Goal: Task Accomplishment & Management: Manage account settings

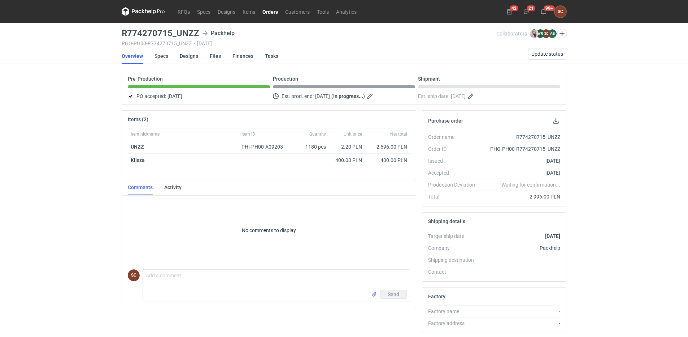
click at [270, 10] on link "Orders" at bounding box center [270, 11] width 23 height 9
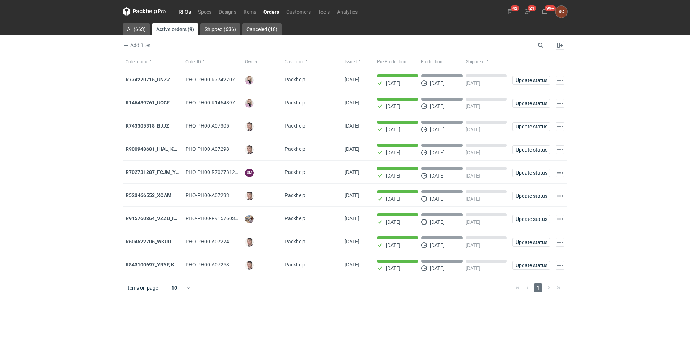
click at [186, 9] on link "RFQs" at bounding box center [184, 11] width 19 height 9
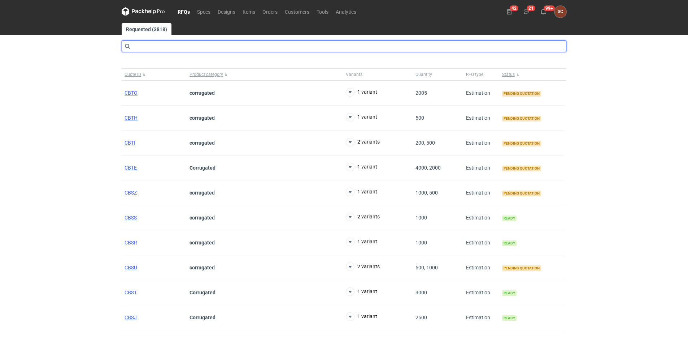
click at [148, 48] on input "text" at bounding box center [344, 46] width 445 height 12
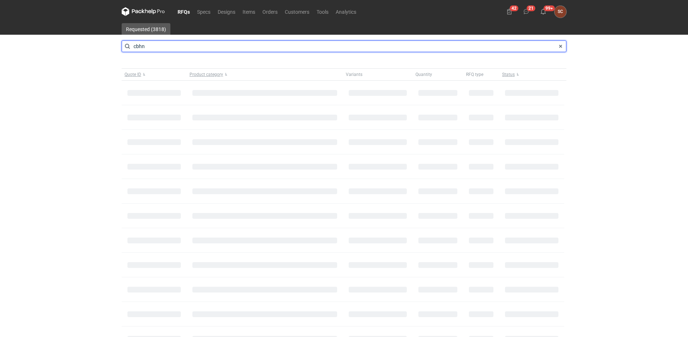
type input "cbhn"
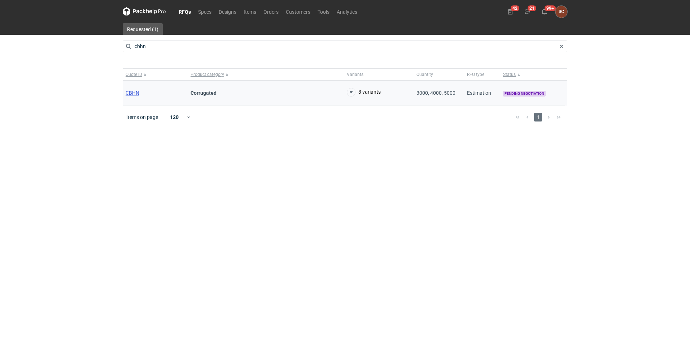
click at [134, 90] on span "CBHN" at bounding box center [133, 93] width 14 height 6
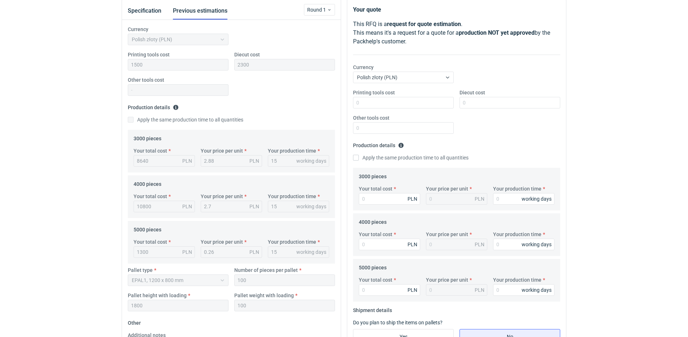
scroll to position [49, 0]
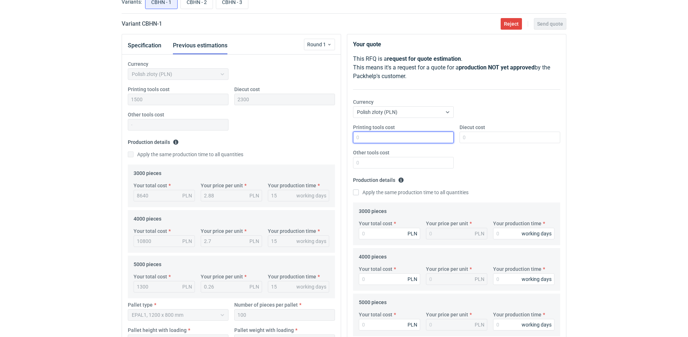
click at [364, 135] on input "Printing tools cost" at bounding box center [403, 137] width 101 height 12
type input "1500"
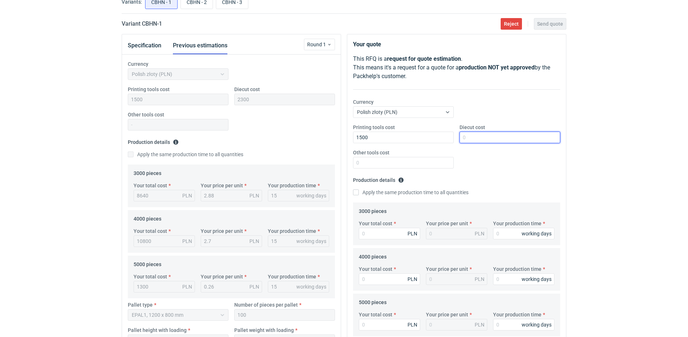
click at [493, 137] on input "Diecut cost" at bounding box center [510, 137] width 101 height 12
type input "2300"
click at [356, 194] on input "Apply the same production time to all quantities" at bounding box center [356, 192] width 6 height 6
checkbox input "true"
click at [377, 231] on input "Your total cost" at bounding box center [389, 233] width 61 height 12
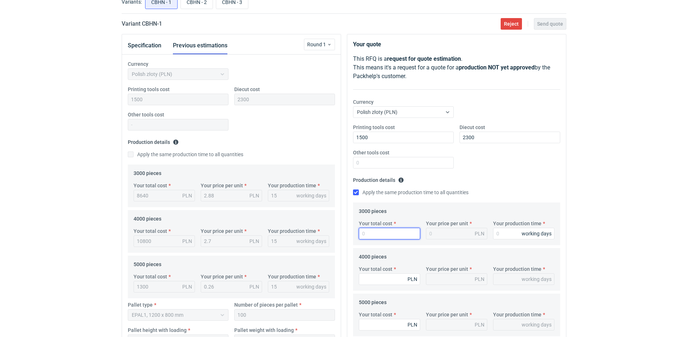
click at [377, 234] on input "Your total cost" at bounding box center [389, 233] width 61 height 12
type input "7890"
type input "2.63"
type input "7890"
click at [513, 234] on input "Your production time" at bounding box center [523, 233] width 61 height 12
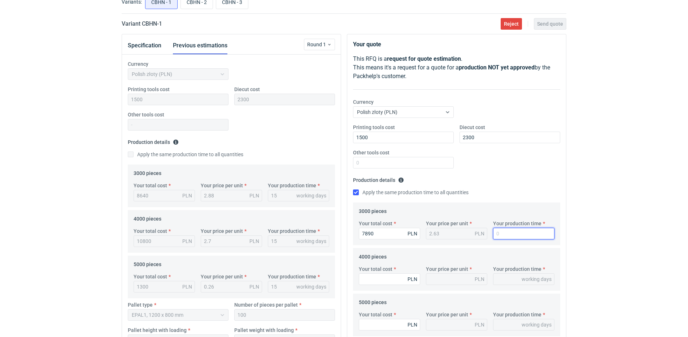
type input "1"
type input "15"
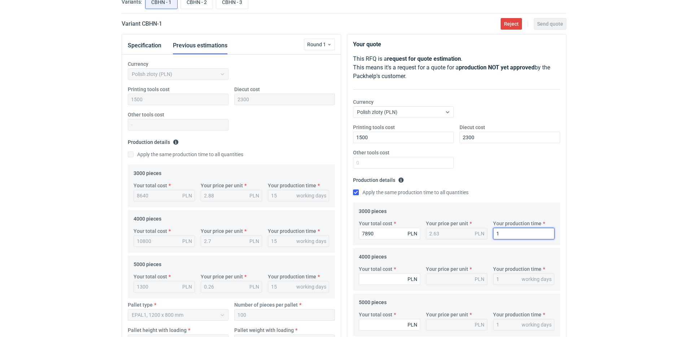
type input "15"
click at [395, 280] on input "Your total cost" at bounding box center [389, 279] width 61 height 12
click at [395, 281] on input "Your total cost" at bounding box center [389, 279] width 61 height 12
type input "10320"
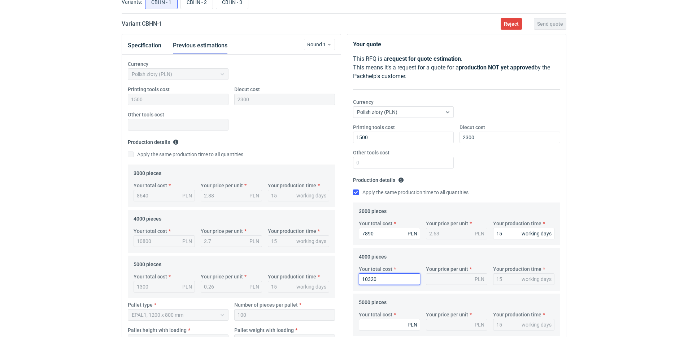
type input "2.58"
type input "10320"
click at [509, 173] on div "Printing tools cost 1500 Diecut cost 2300 Other tools cost" at bounding box center [456, 148] width 213 height 51
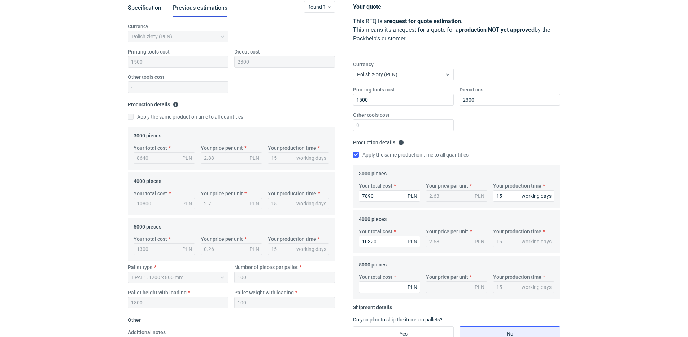
scroll to position [121, 0]
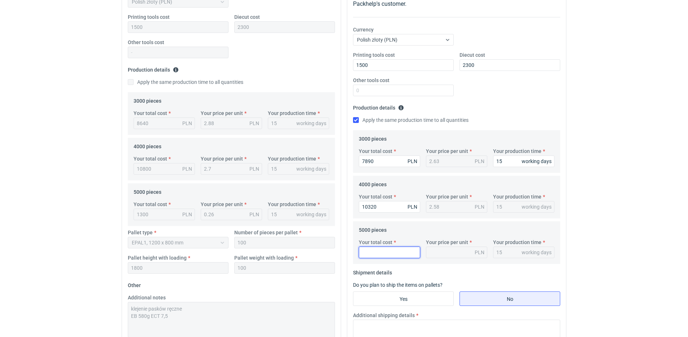
click at [378, 248] on input "Your total cost" at bounding box center [389, 252] width 61 height 12
type input "12500"
type input "2.5"
type input "12500"
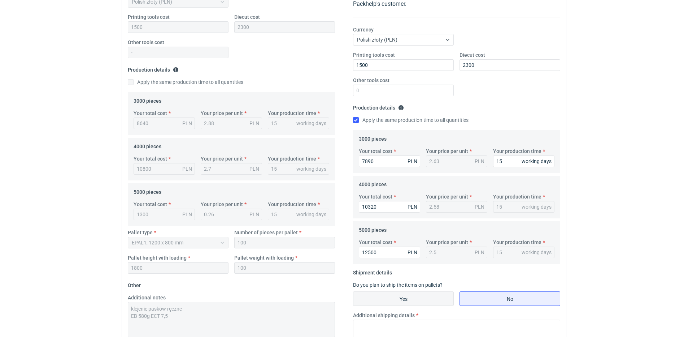
click at [417, 298] on input "Yes" at bounding box center [404, 298] width 100 height 14
radio input "true"
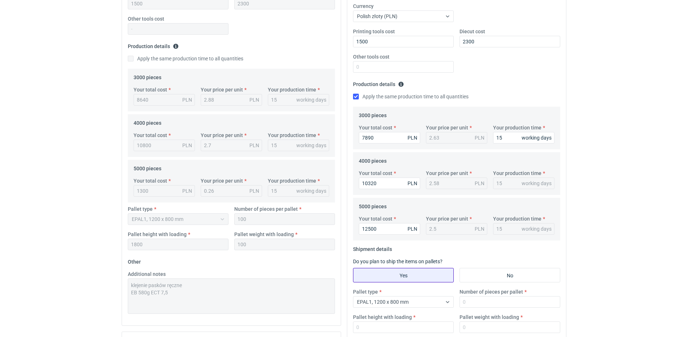
scroll to position [157, 0]
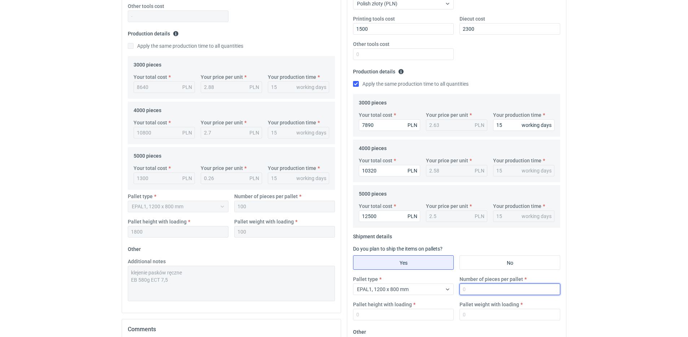
click at [491, 287] on input "Number of pieces per pallet" at bounding box center [510, 289] width 101 height 12
type input "100"
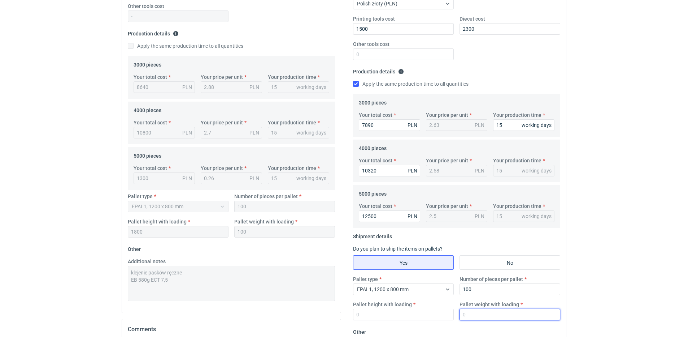
click at [496, 312] on input "Pallet weight with loading" at bounding box center [510, 314] width 101 height 12
type input "100"
click at [365, 309] on input "Pallet height with loading" at bounding box center [403, 314] width 101 height 12
type input "1800"
click at [126, 273] on div "Additional notes klejenie pasków ręczne EB 580g ECT 7,5" at bounding box center [231, 278] width 213 height 43
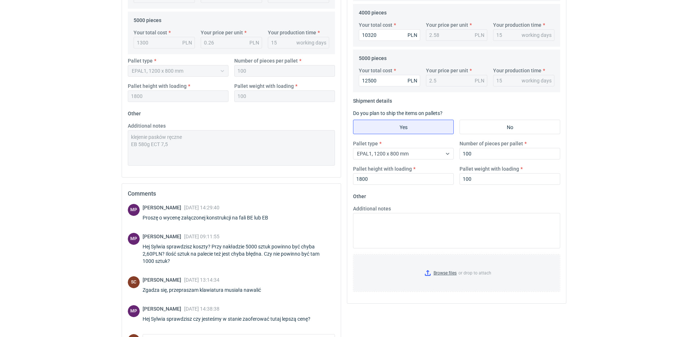
scroll to position [338, 0]
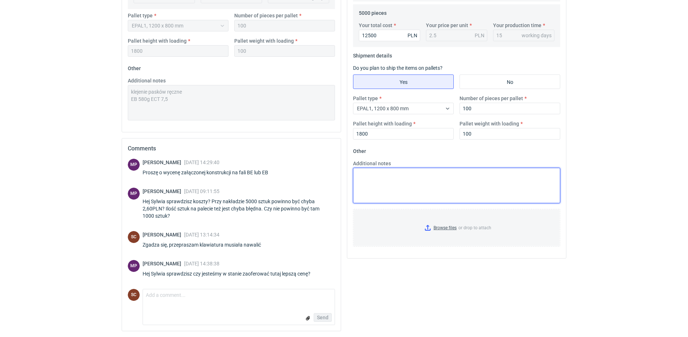
click at [408, 183] on textarea "Additional notes" at bounding box center [456, 185] width 207 height 35
click at [385, 179] on textarea "Additional notes" at bounding box center [456, 185] width 207 height 35
paste textarea "klejenie pasków ręczne EB 580g ECT 7,5"
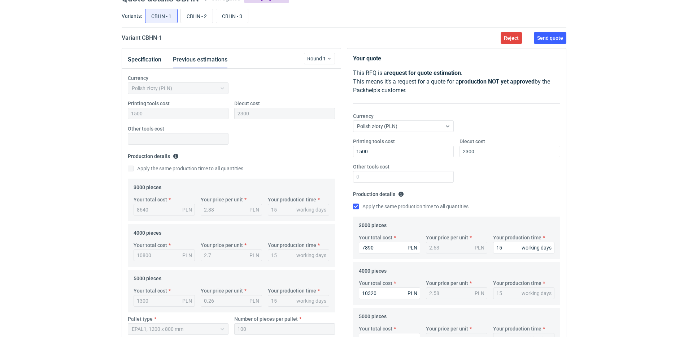
scroll to position [13, 0]
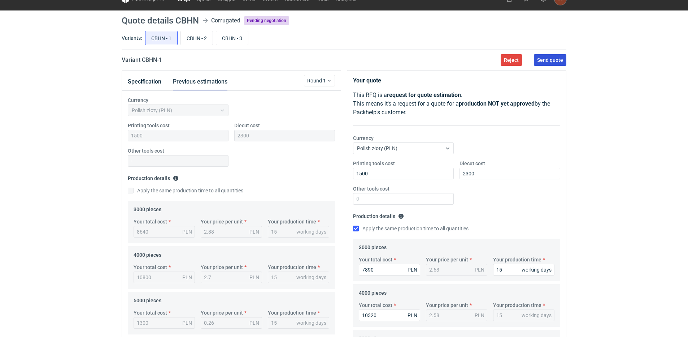
type textarea "klejenie pasków ręczne EB 580g ECT 7,5"
click at [540, 59] on span "Send quote" at bounding box center [550, 59] width 26 height 5
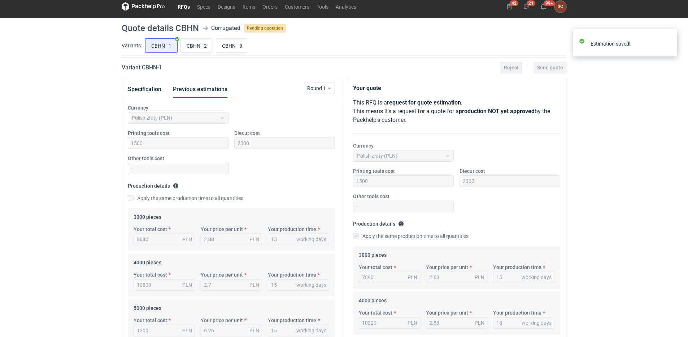
scroll to position [0, 0]
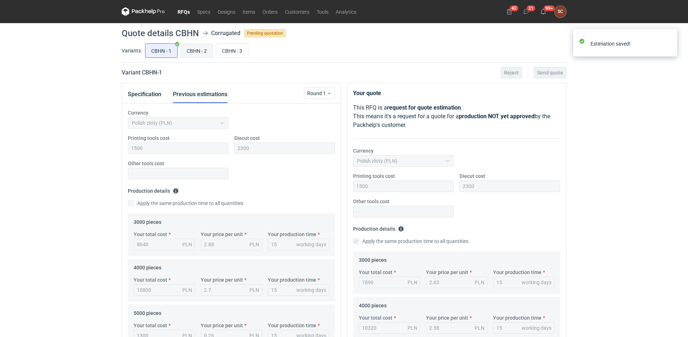
click at [201, 51] on input "CBHN - 2" at bounding box center [197, 51] width 32 height 14
radio input "true"
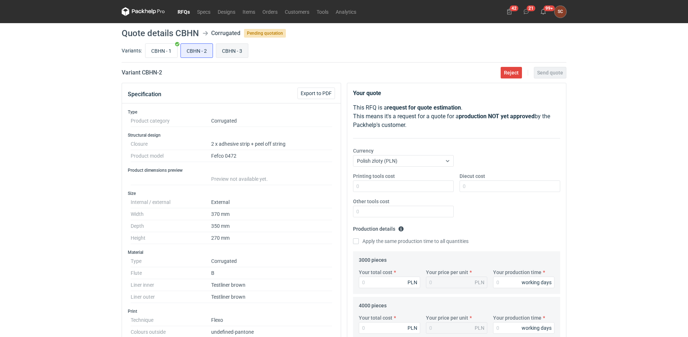
click at [242, 45] on input "CBHN - 3" at bounding box center [232, 51] width 32 height 14
radio input "true"
click at [231, 51] on input "CBHN - 3" at bounding box center [232, 51] width 32 height 14
click at [188, 12] on link "RFQs" at bounding box center [183, 11] width 19 height 9
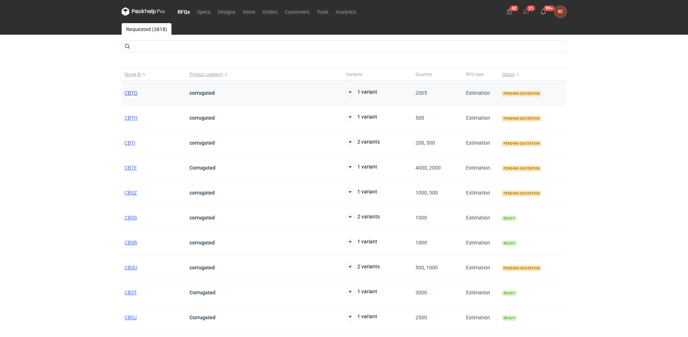
click at [133, 92] on span "CBTO" at bounding box center [131, 93] width 13 height 6
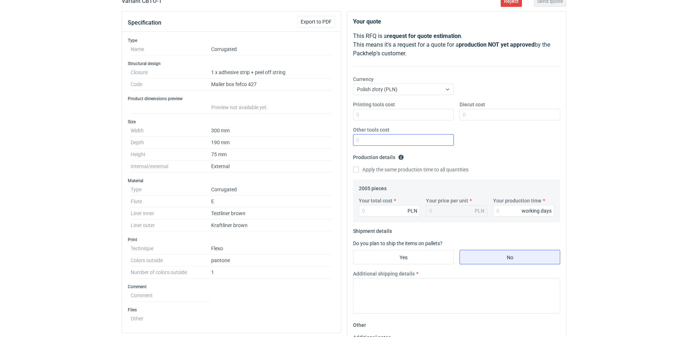
scroll to position [72, 0]
click at [481, 123] on div "Printing tools cost Diecut cost Other tools cost" at bounding box center [456, 125] width 213 height 51
click at [479, 121] on div "Printing tools cost Diecut cost Other tools cost" at bounding box center [456, 125] width 213 height 51
click at [478, 117] on input "Diecut cost" at bounding box center [510, 114] width 101 height 12
type input "1400"
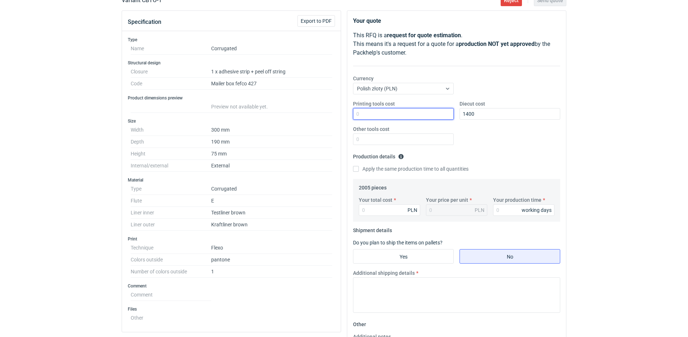
click at [372, 109] on input "Printing tools cost" at bounding box center [403, 114] width 101 height 12
type input "300"
drag, startPoint x: 383, startPoint y: 203, endPoint x: 375, endPoint y: 205, distance: 8.3
click at [382, 203] on label "Your total cost" at bounding box center [376, 199] width 34 height 7
click at [382, 204] on input "Your total cost" at bounding box center [389, 210] width 61 height 12
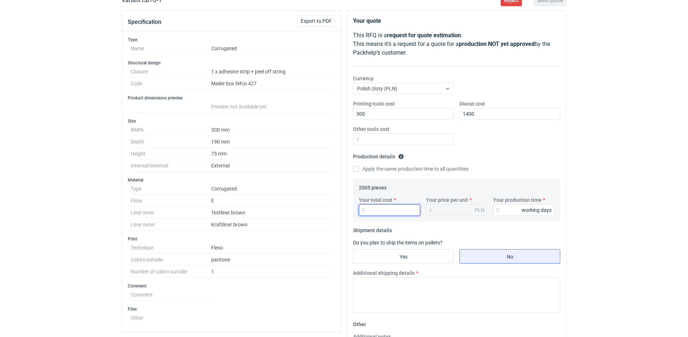
click at [374, 205] on input "Your total cost" at bounding box center [389, 210] width 61 height 12
type input "2750"
type input "1.37"
type input "2750"
click at [355, 168] on input "Apply the same production time to all quantities" at bounding box center [356, 169] width 6 height 6
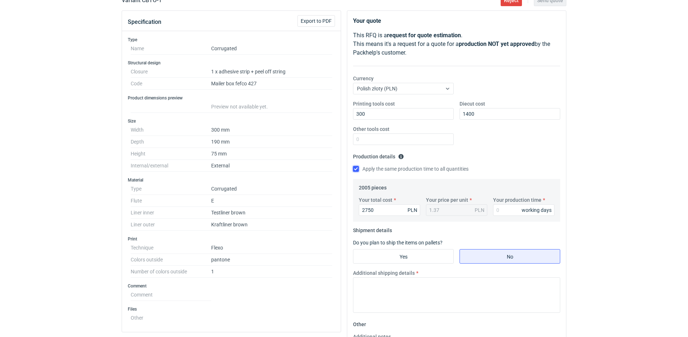
checkbox input "true"
click at [506, 208] on input "Your production time" at bounding box center [523, 210] width 61 height 12
type input "15"
click at [410, 252] on input "Yes" at bounding box center [404, 256] width 100 height 14
radio input "true"
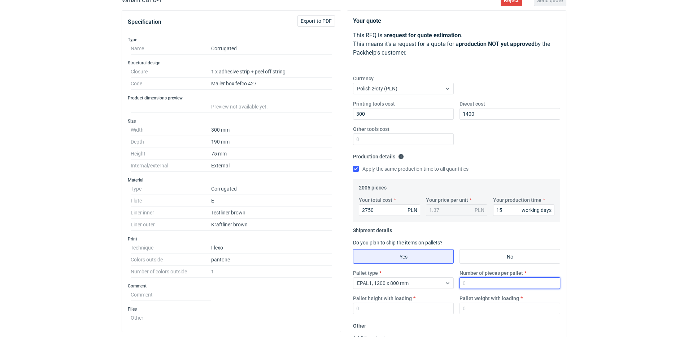
click at [481, 282] on input "Number of pieces per pallet" at bounding box center [510, 283] width 101 height 12
type input "2005"
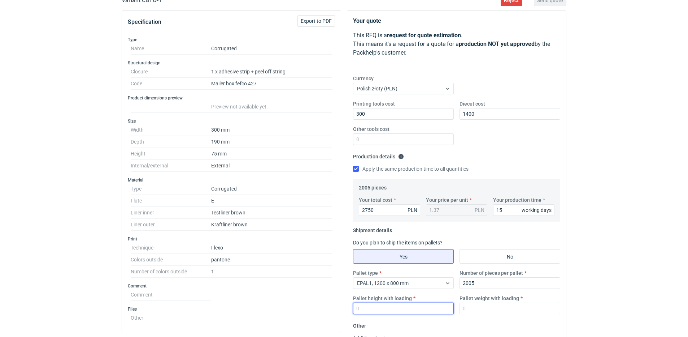
click at [411, 312] on input "Pallet height with loading" at bounding box center [403, 308] width 101 height 12
click at [357, 308] on input "800" at bounding box center [403, 308] width 101 height 12
type input "1800"
click at [474, 303] on input "Pallet weight with loading" at bounding box center [510, 308] width 101 height 12
click at [478, 308] on input "Pallet weight with loading" at bounding box center [510, 308] width 101 height 12
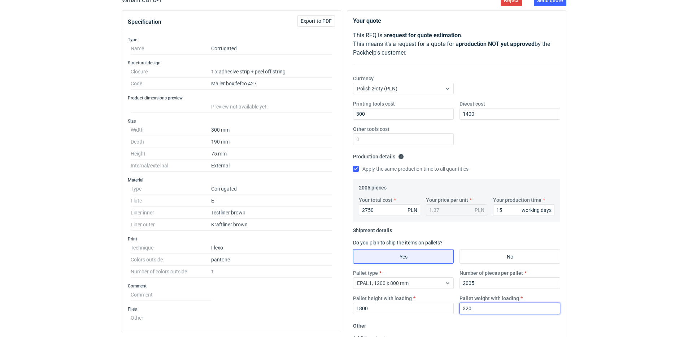
type input "320"
click at [484, 149] on div "Printing tools cost 300 Diecut cost 1400 Other tools cost" at bounding box center [456, 125] width 213 height 51
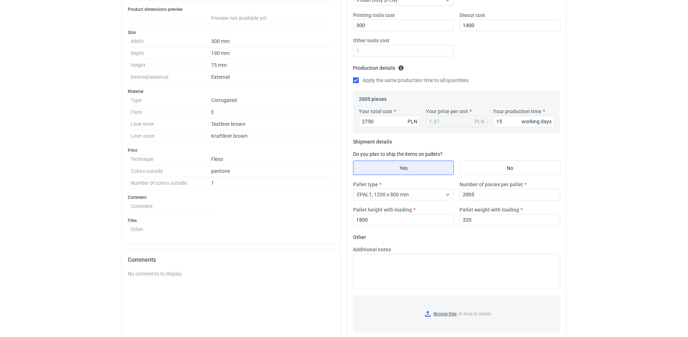
scroll to position [181, 0]
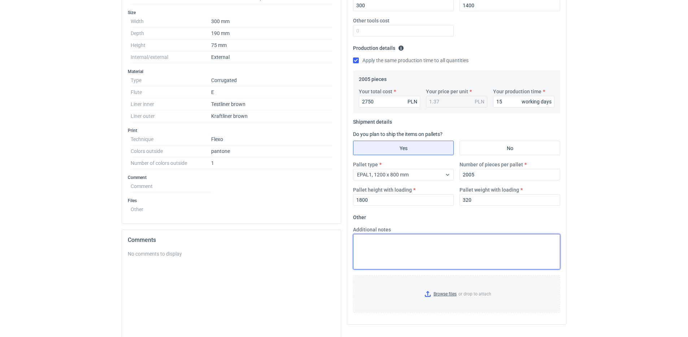
click at [414, 245] on textarea "Additional notes" at bounding box center [456, 251] width 207 height 35
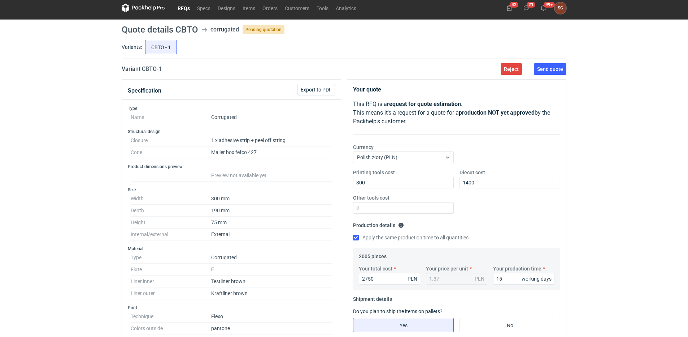
scroll to position [0, 0]
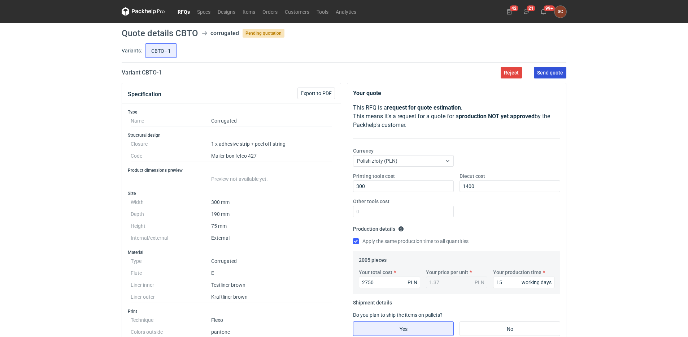
click at [543, 74] on span "Send quote" at bounding box center [550, 72] width 26 height 5
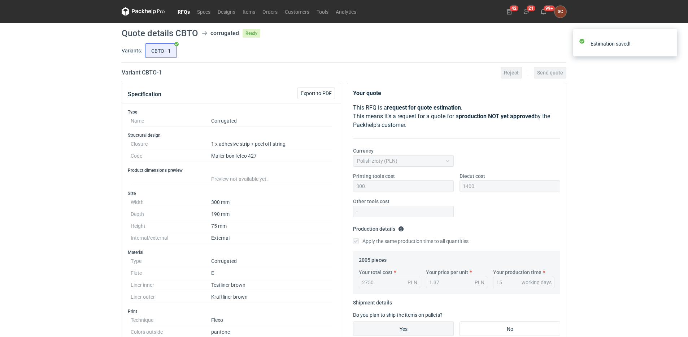
click at [185, 10] on link "RFQs" at bounding box center [183, 11] width 19 height 9
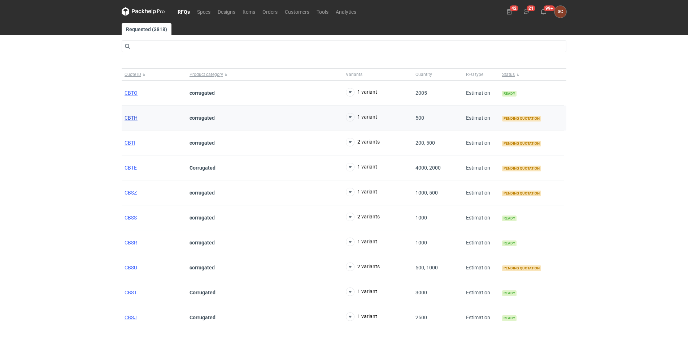
click at [136, 117] on span "CBTH" at bounding box center [131, 118] width 13 height 6
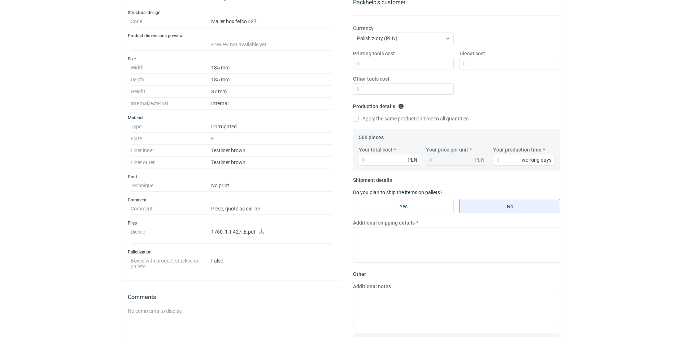
scroll to position [144, 0]
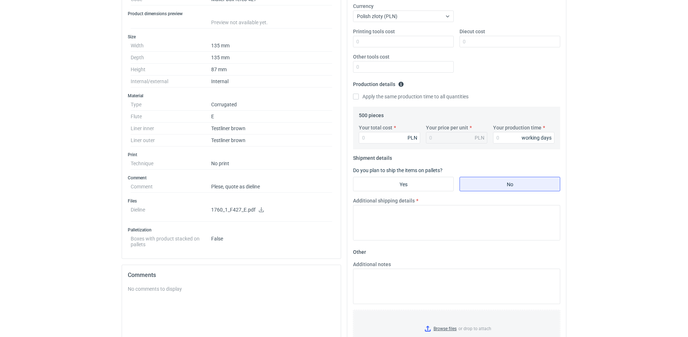
click at [259, 210] on icon at bounding box center [261, 209] width 5 height 5
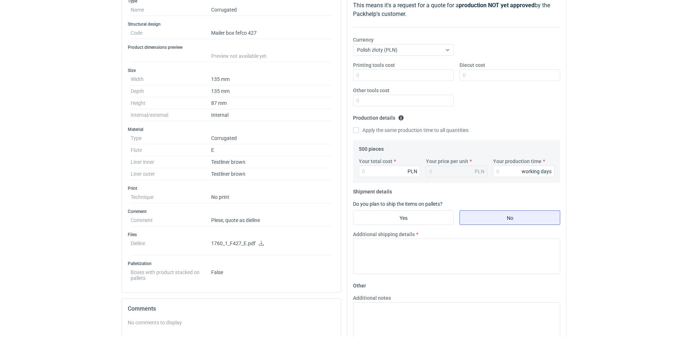
scroll to position [72, 0]
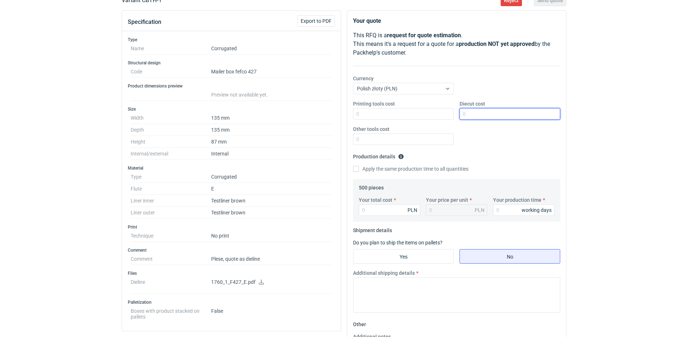
click at [481, 115] on input "Diecut cost" at bounding box center [510, 114] width 101 height 12
type input "900"
click at [491, 135] on div "Printing tools cost Diecut cost 900 Other tools cost" at bounding box center [456, 125] width 213 height 51
click at [358, 168] on input "Apply the same production time to all quantities" at bounding box center [356, 169] width 6 height 6
checkbox input "true"
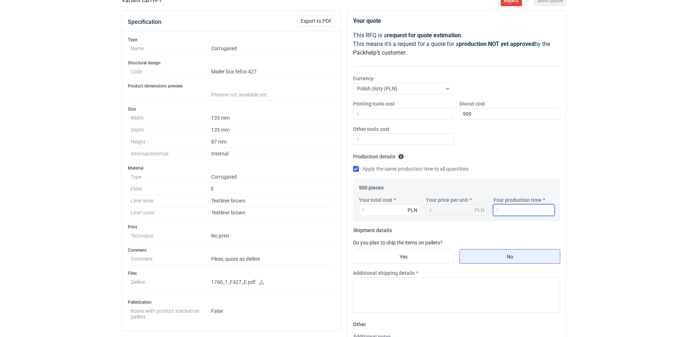
click at [507, 206] on input "Your production time" at bounding box center [523, 210] width 61 height 12
type input "12"
click at [379, 205] on input "Your total cost" at bounding box center [389, 210] width 61 height 12
type input "500"
type input "1"
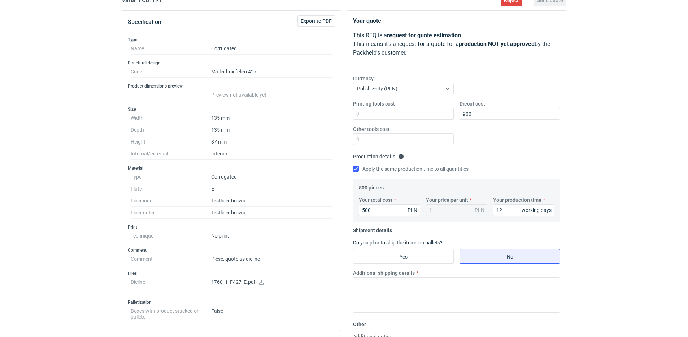
click at [557, 123] on div "Printing tools cost Diecut cost 900 Other tools cost" at bounding box center [456, 125] width 213 height 51
click at [510, 155] on fieldset "Production details Please provide the expected time of production in working da…" at bounding box center [456, 165] width 207 height 28
click at [394, 212] on input "500" at bounding box center [389, 210] width 61 height 12
drag, startPoint x: 354, startPoint y: 212, endPoint x: 344, endPoint y: 212, distance: 10.1
click at [344, 212] on div "Specification Export to PDF Type Name Corrugated Structural design Code Mailer …" at bounding box center [344, 259] width 451 height 499
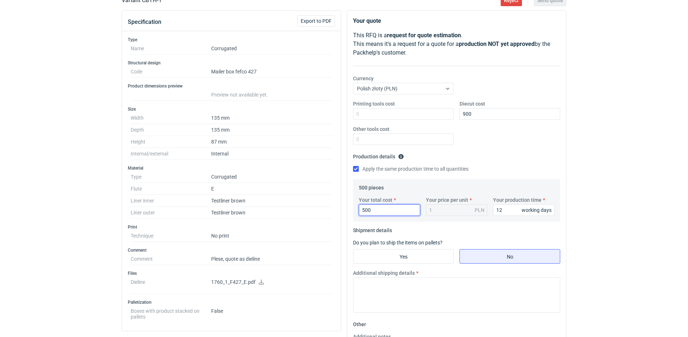
click at [382, 214] on input "500" at bounding box center [389, 210] width 61 height 12
type input "665"
type input "1.33"
type input "665"
click at [515, 158] on fieldset "Production details Please provide the expected time of production in working da…" at bounding box center [456, 165] width 207 height 28
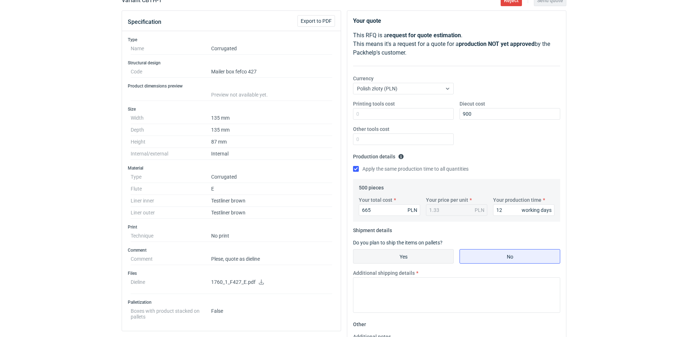
click at [415, 253] on input "Yes" at bounding box center [404, 256] width 100 height 14
radio input "true"
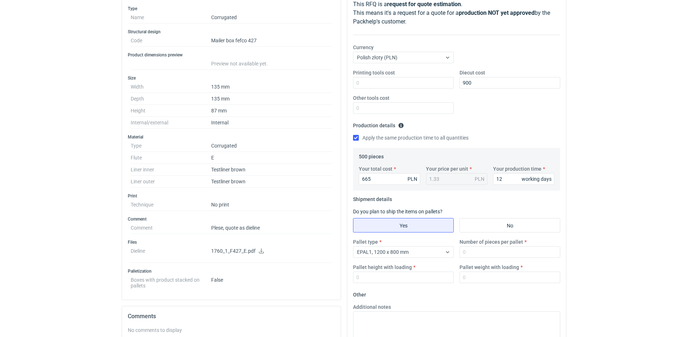
scroll to position [144, 0]
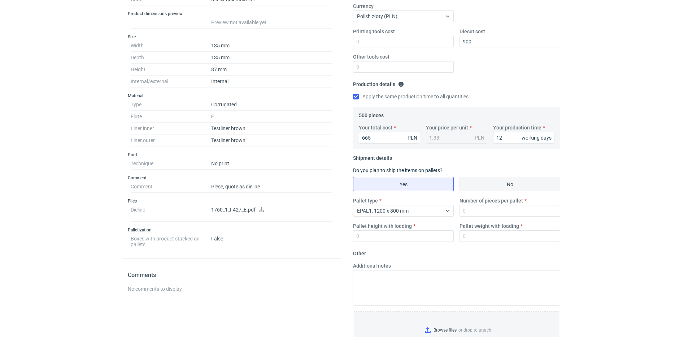
click at [491, 190] on input "No" at bounding box center [510, 184] width 100 height 14
radio input "true"
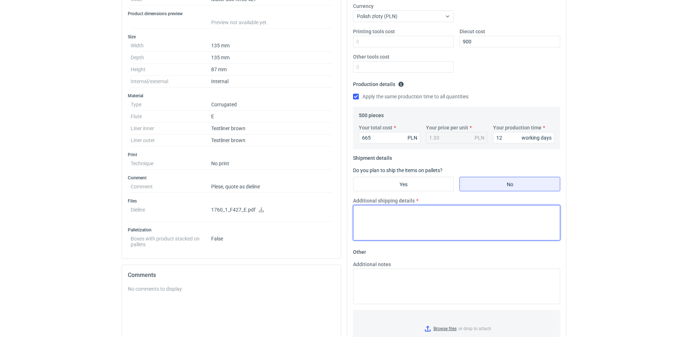
click at [402, 224] on textarea "Additional shipping details" at bounding box center [456, 222] width 207 height 35
click at [359, 212] on textarea "proponuje paczki 600x400x400" at bounding box center [456, 222] width 207 height 35
click at [378, 210] on textarea "Proponuje paczki 600x400x400" at bounding box center [456, 222] width 207 height 35
drag, startPoint x: 378, startPoint y: 211, endPoint x: 365, endPoint y: 223, distance: 18.1
click at [363, 224] on textarea "Proponuj paczki 600x400x400" at bounding box center [456, 222] width 207 height 35
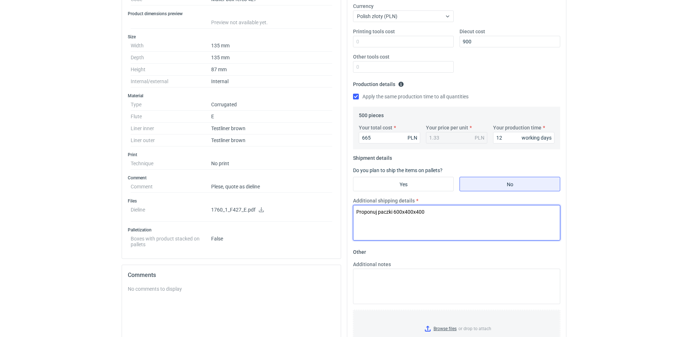
click at [377, 210] on textarea "Proponuj paczki 600x400x400" at bounding box center [456, 222] width 207 height 35
click at [435, 208] on textarea "Proponuję paczki 600x400x400" at bounding box center [456, 222] width 207 height 35
type textarea "Proponuję paczki 600x400x400 - 2szt"
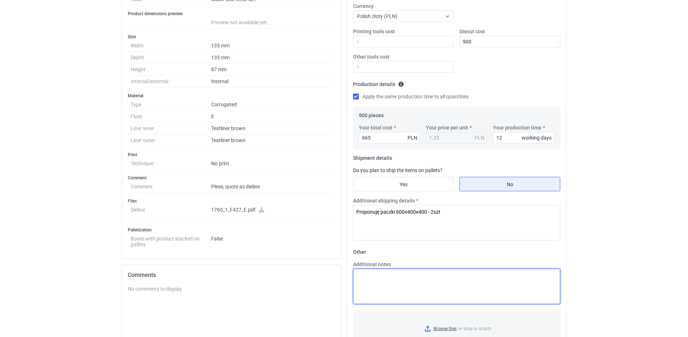
click at [394, 274] on textarea "Additional notes" at bounding box center [456, 285] width 207 height 35
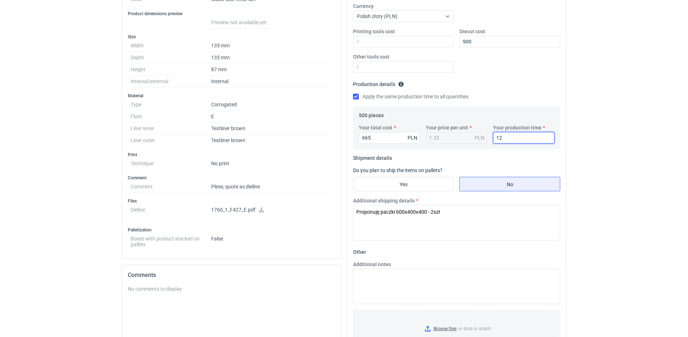
drag, startPoint x: 512, startPoint y: 136, endPoint x: 464, endPoint y: 137, distance: 47.7
click at [464, 137] on div "Your total cost 665 PLN Your price per unit 1.33 PLN Your production time 12 wo…" at bounding box center [456, 136] width 201 height 25
type input "10"
click at [494, 86] on fieldset "Production details Please provide the expected time of production in working da…" at bounding box center [456, 92] width 207 height 28
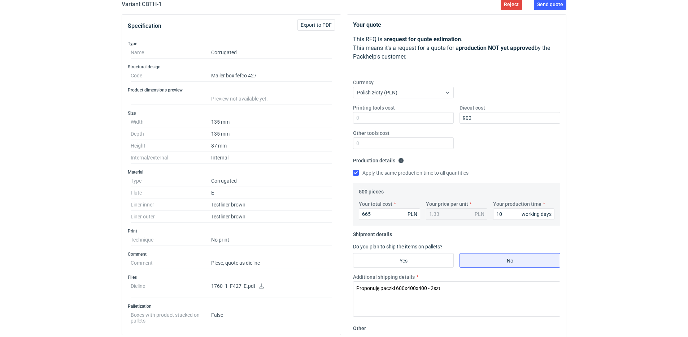
scroll to position [0, 0]
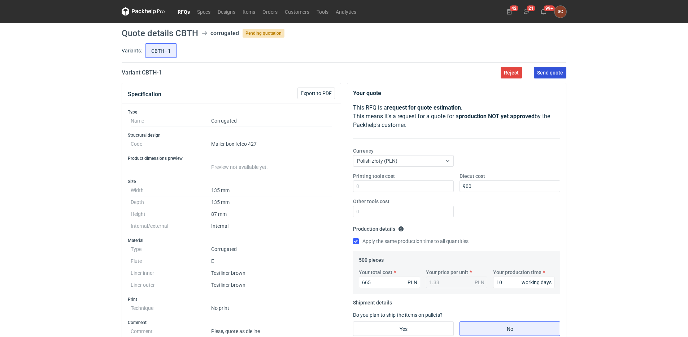
click at [543, 72] on span "Send quote" at bounding box center [550, 72] width 26 height 5
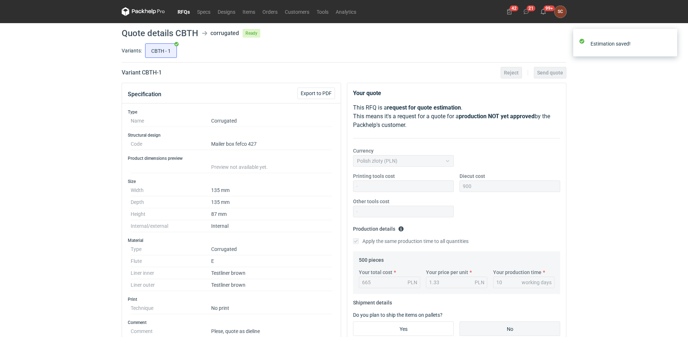
click at [183, 13] on link "RFQs" at bounding box center [183, 11] width 19 height 9
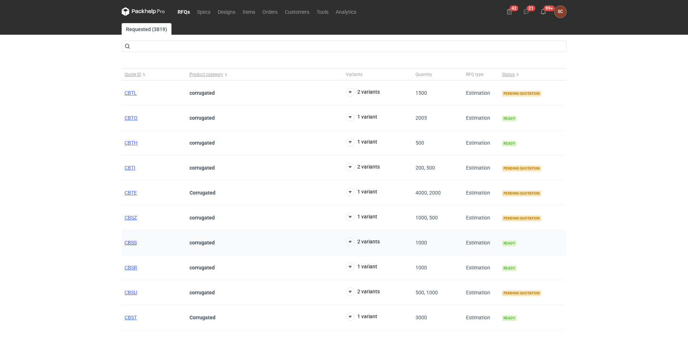
click at [130, 239] on span "CBSS" at bounding box center [131, 242] width 12 height 6
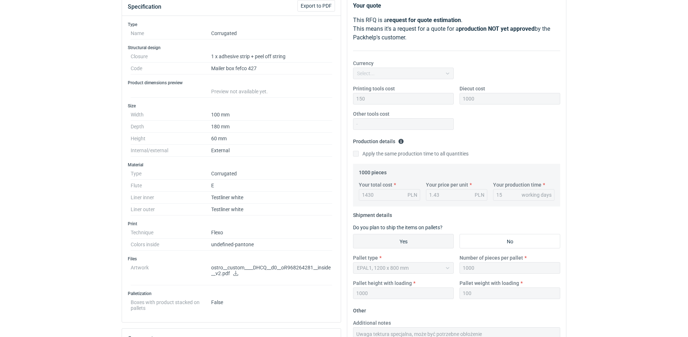
scroll to position [252, 0]
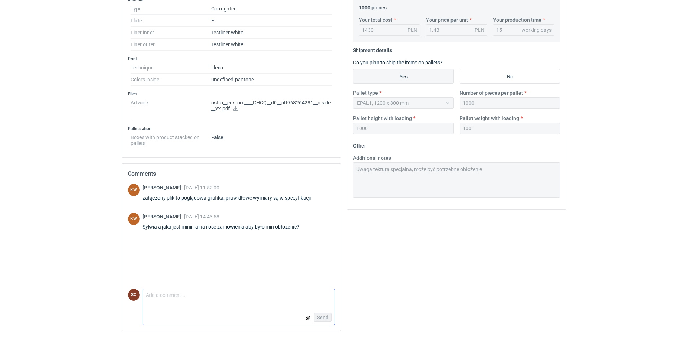
click at [166, 300] on textarea "Comment message" at bounding box center [239, 296] width 192 height 15
click at [228, 294] on textarea "[PERSON_NAME] czasami to wystarczy, jest to ależne od dostawcy -" at bounding box center [239, 296] width 192 height 15
click at [292, 297] on textarea "[PERSON_NAME] czasami to wystarczy, jest to zależne od dostawcy -" at bounding box center [239, 296] width 192 height 15
click at [286, 290] on textarea "[PERSON_NAME] czasami to wystarczy, jest to zależne od dostawcy - jesli maja du…" at bounding box center [239, 294] width 192 height 20
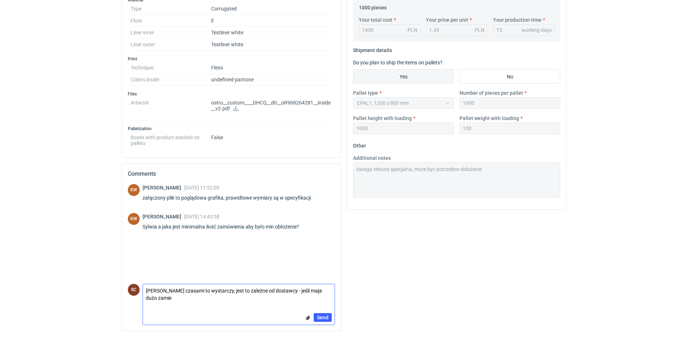
click at [302, 289] on textarea "[PERSON_NAME] czasami to wystarczy, jest to zależne od dostawcy - jeśli maja du…" at bounding box center [239, 294] width 192 height 20
click at [327, 290] on textarea "Klaudia czasami to wystarczy, jest to zależne od dostawcy - jeśli mają dużo zam…" at bounding box center [239, 294] width 192 height 20
click at [156, 295] on textarea "Klaudia czasami to wystarczy, jest to zależne od dostawcy - jeśli mają dużo zam…" at bounding box center [239, 294] width 192 height 20
click at [202, 296] on textarea "[PERSON_NAME] czasami to wystarczy, jest to zależne od dostawcy - jeśli mają du…" at bounding box center [239, 294] width 192 height 20
click at [292, 295] on textarea "[PERSON_NAME] czasami to wystarczy, jest to zależne od dostawcy - jeśli mają du…" at bounding box center [239, 294] width 192 height 20
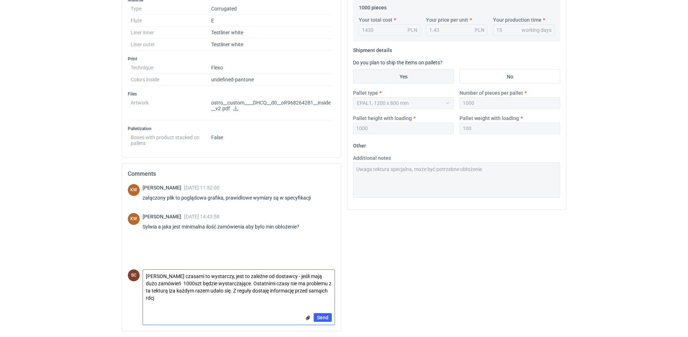
click at [317, 291] on textarea "[PERSON_NAME] czasami to wystarczy, jest to zależne od dostawcy - jeśli mają du…" at bounding box center [239, 286] width 192 height 35
click at [165, 290] on textarea "[PERSON_NAME] czasami to wystarczy, jest to zależne od dostawcy - jeśli mają du…" at bounding box center [239, 286] width 192 height 35
click at [178, 299] on textarea "[PERSON_NAME] czasami to wystarczy, jest to zależne od dostawcy - jeśli mają du…" at bounding box center [239, 286] width 192 height 35
drag, startPoint x: 163, startPoint y: 272, endPoint x: 169, endPoint y: 280, distance: 10.5
click at [164, 272] on textarea "[PERSON_NAME] czasami to wystarczy, jest to zależne od dostawcy - jeśli mają du…" at bounding box center [239, 286] width 192 height 35
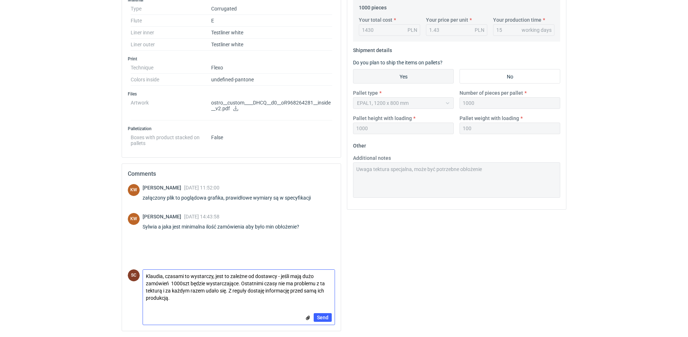
click at [325, 284] on textarea "Klaudia, czasami to wystarczy, jest to zależne od dostawcy - jeśli mają dużo za…" at bounding box center [239, 286] width 192 height 35
click at [226, 291] on textarea "Klaudia, czasami to wystarczy, jest to zależne od dostawcy - jeśli mają dużo za…" at bounding box center [239, 286] width 192 height 35
click at [222, 288] on textarea "Klaudia, czasami to wystarczy, jest to zależne od dostawcy - jeśli mają dużo za…" at bounding box center [239, 286] width 192 height 35
click at [211, 299] on textarea "Klaudia, czasami to wystarczy, jest to zależne od dostawcy - jeśli mają dużo za…" at bounding box center [239, 286] width 192 height 35
type textarea "Klaudia, czasami to wystarczy, jest to zależne od dostawcy - jeśli mają dużo za…"
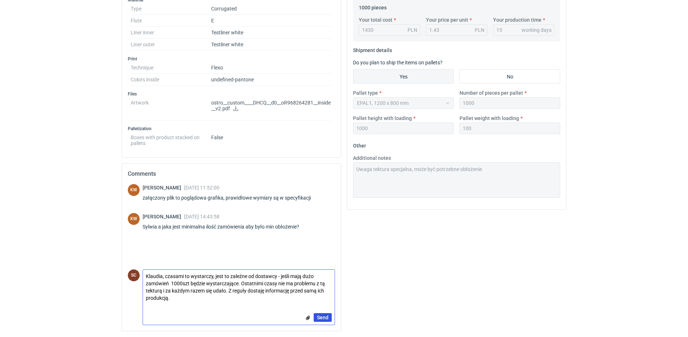
click at [320, 316] on span "Send" at bounding box center [323, 317] width 12 height 5
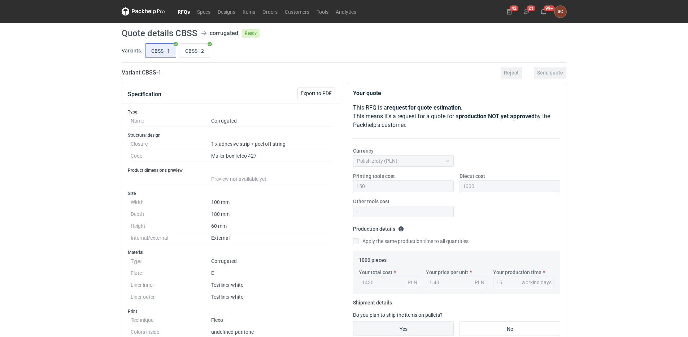
click at [181, 11] on link "RFQs" at bounding box center [183, 11] width 19 height 9
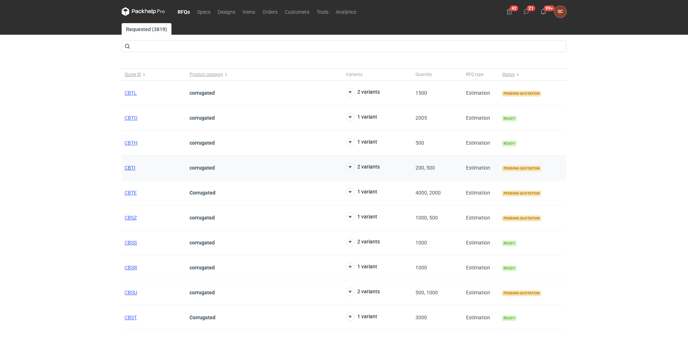
click at [134, 168] on span "CBTI" at bounding box center [130, 168] width 11 height 6
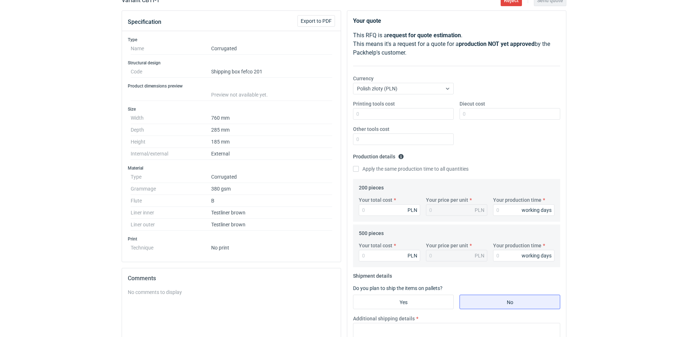
scroll to position [144, 0]
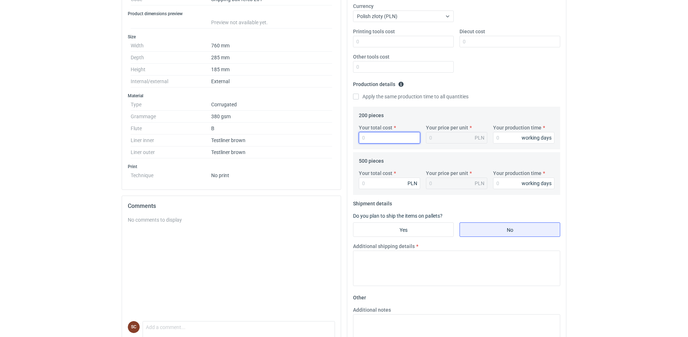
click at [402, 135] on input "Your total cost" at bounding box center [389, 138] width 61 height 12
click at [357, 96] on input "Apply the same production time to all quantities" at bounding box center [356, 97] width 6 height 6
checkbox input "true"
click at [508, 140] on input "Your production time" at bounding box center [523, 138] width 61 height 12
type input "1"
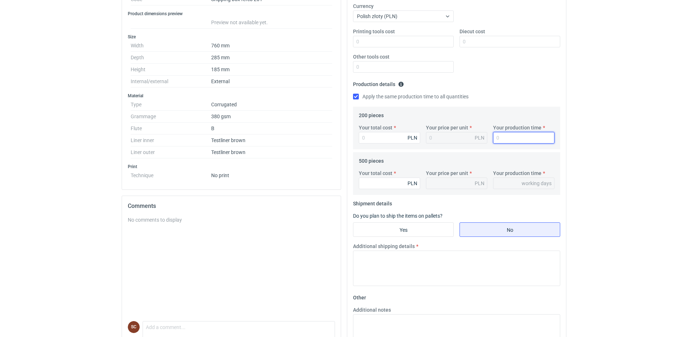
type input "1"
type input "15"
click at [386, 134] on input "Your total cost" at bounding box center [389, 138] width 61 height 12
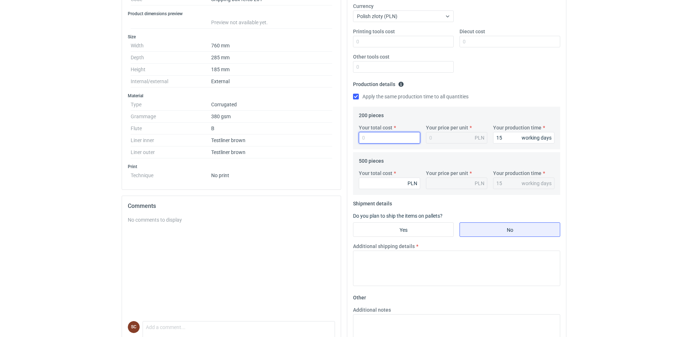
click at [381, 139] on input "Your total cost" at bounding box center [389, 138] width 61 height 12
type input "506"
type input "2.53"
type input "506"
click at [370, 180] on input "Your total cost" at bounding box center [389, 183] width 61 height 12
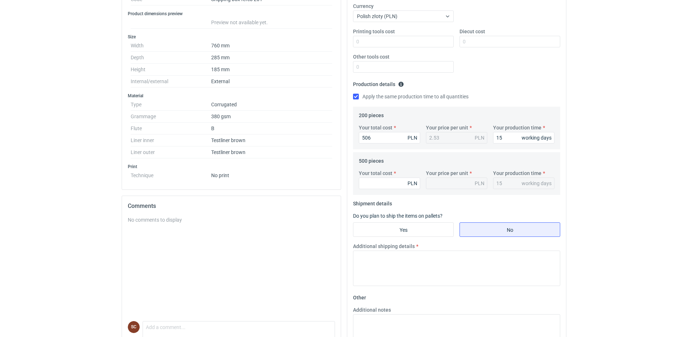
click at [478, 82] on fieldset "Production details Please provide the expected time of production in working da…" at bounding box center [456, 92] width 207 height 28
click at [375, 182] on input "Your total cost" at bounding box center [389, 183] width 61 height 12
click at [372, 182] on input "Your total cost" at bounding box center [389, 183] width 61 height 12
type input "1115"
type input "2.23"
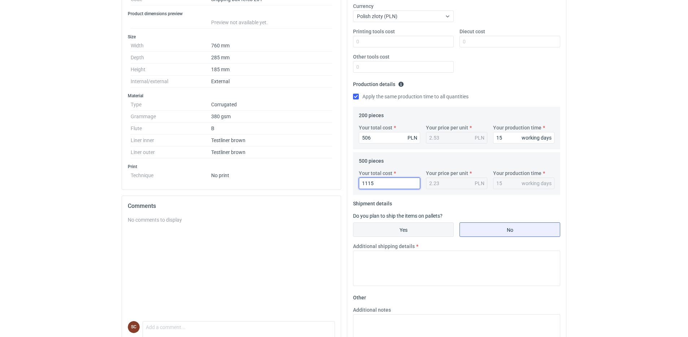
type input "1115"
click at [402, 230] on input "Yes" at bounding box center [404, 229] width 100 height 14
radio input "true"
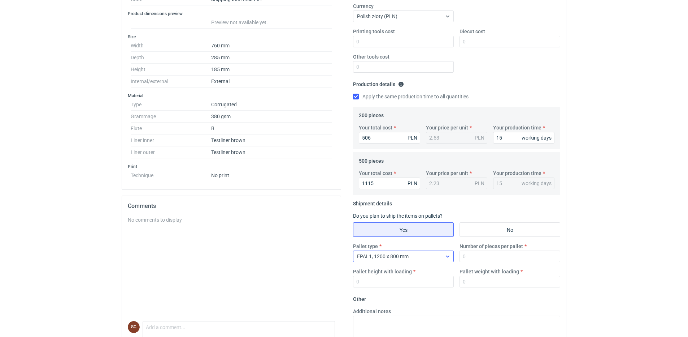
click at [436, 256] on div "EPAL1, 1200 x 800 mm" at bounding box center [398, 256] width 88 height 10
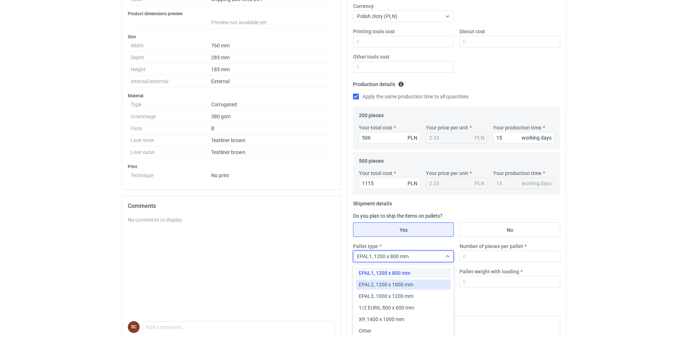
click at [431, 283] on div "EPAL2, 1200 x 1000 mm" at bounding box center [403, 284] width 89 height 7
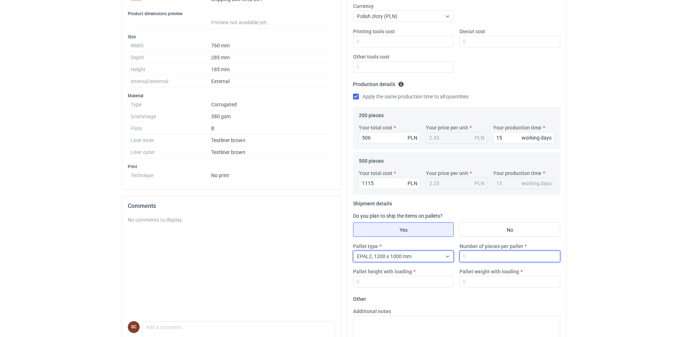
click at [474, 255] on input "Number of pieces per pallet" at bounding box center [510, 256] width 101 height 12
type input "500"
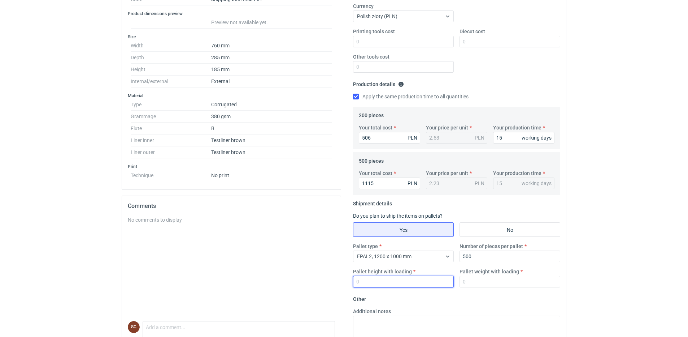
click at [402, 280] on input "Pallet height with loading" at bounding box center [403, 282] width 101 height 12
type input "1800"
click at [496, 283] on input "Pallet weight with loading" at bounding box center [510, 282] width 101 height 12
type input "200"
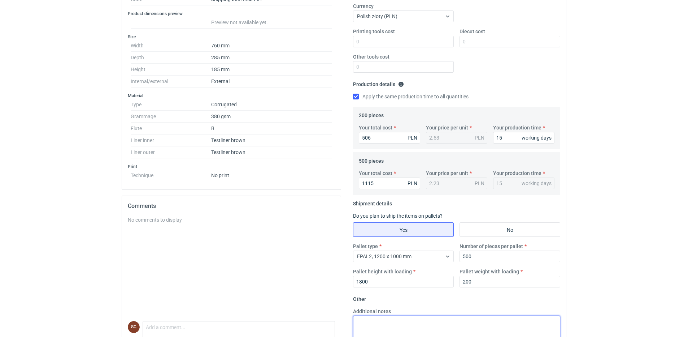
click at [413, 322] on textarea "Additional notes" at bounding box center [456, 332] width 207 height 35
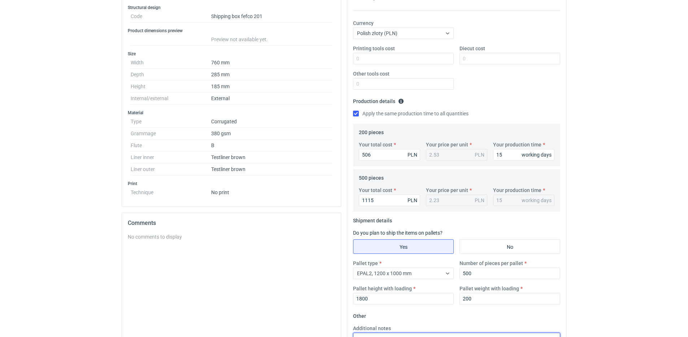
scroll to position [0, 0]
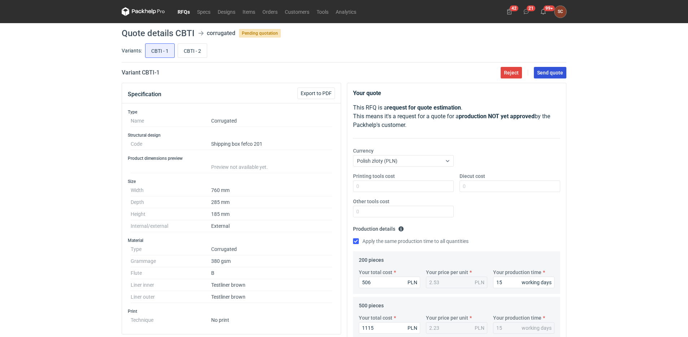
type textarea "Minimum 300szt"
click at [541, 72] on span "Send quote" at bounding box center [550, 72] width 26 height 5
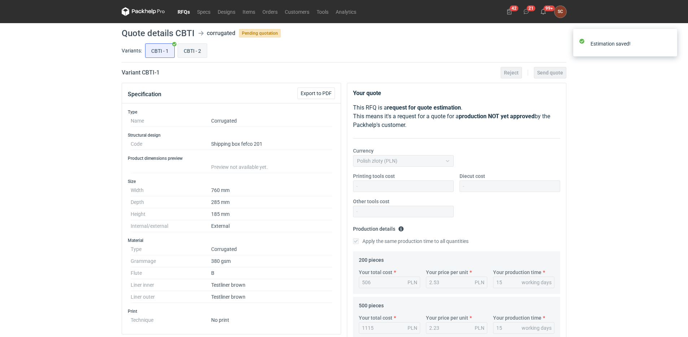
click at [197, 52] on input "CBTI - 2" at bounding box center [192, 51] width 29 height 14
radio input "true"
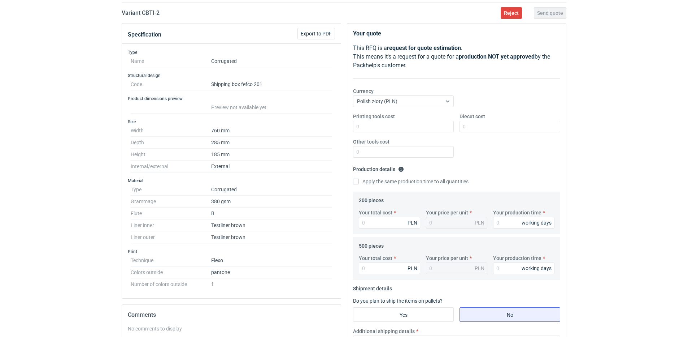
scroll to position [72, 0]
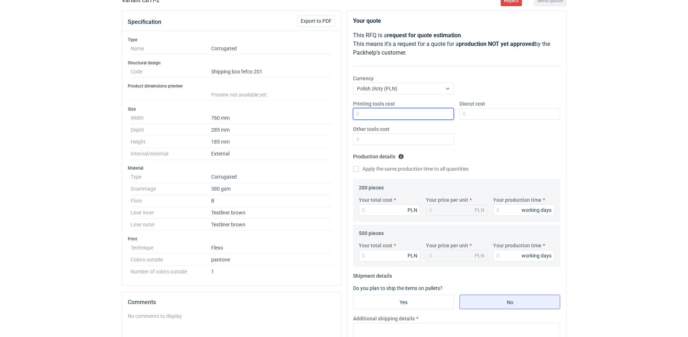
click at [405, 114] on input "Printing tools cost" at bounding box center [403, 114] width 101 height 12
type input "600"
click at [359, 169] on input "Apply the same production time to all quantities" at bounding box center [356, 169] width 6 height 6
checkbox input "true"
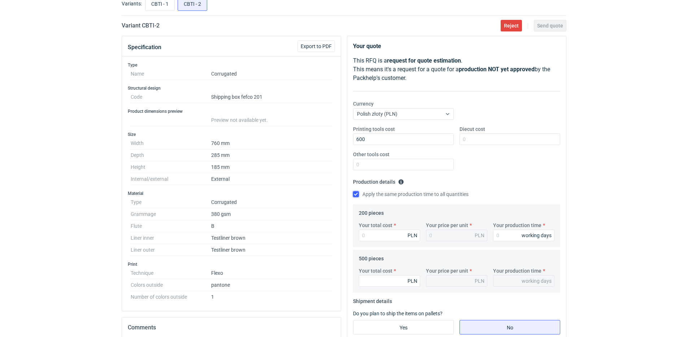
scroll to position [36, 0]
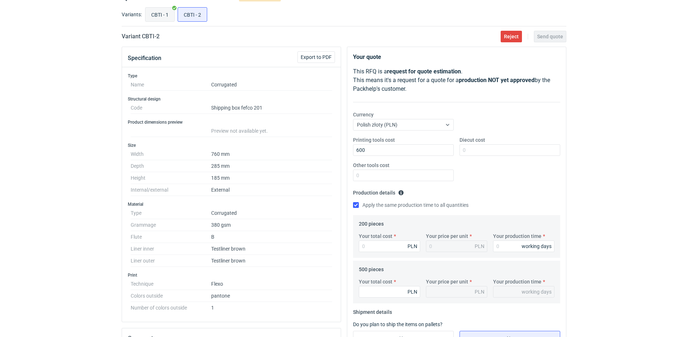
click at [165, 11] on input "CBTI - 1" at bounding box center [160, 15] width 29 height 14
radio input "true"
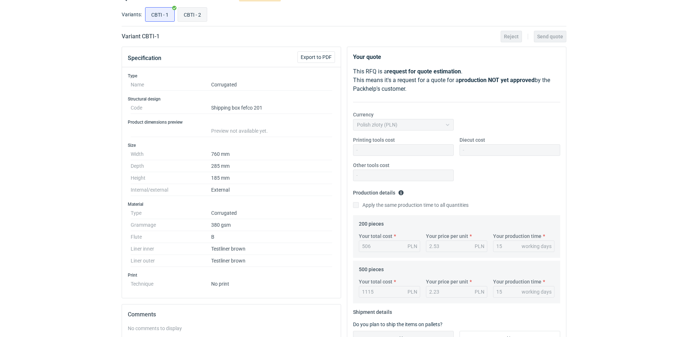
click at [197, 12] on input "CBTI - 2" at bounding box center [192, 15] width 29 height 14
radio input "true"
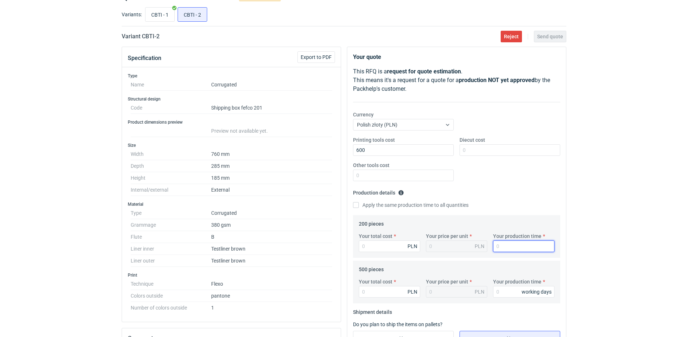
click at [505, 247] on input "Your production time" at bounding box center [523, 246] width 61 height 12
type input "15"
click at [357, 205] on input "Apply the same production time to all quantities" at bounding box center [356, 205] width 6 height 6
checkbox input "true"
type input "15"
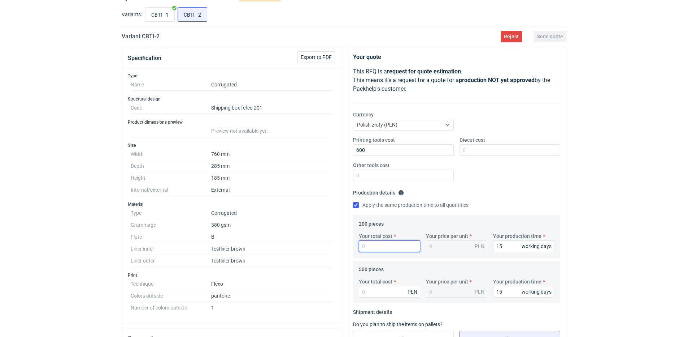
click at [381, 244] on input "Your total cost" at bounding box center [389, 246] width 61 height 12
type input "520"
type input "2.6"
type input "520"
click at [490, 174] on div "Printing tools cost 600 Diecut cost Other tools cost" at bounding box center [456, 161] width 213 height 51
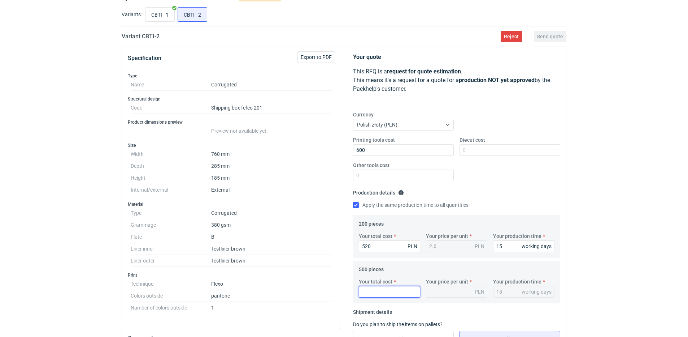
click at [376, 294] on input "Your total cost" at bounding box center [389, 292] width 61 height 12
type input "1150"
type input "2.3"
type input "1150"
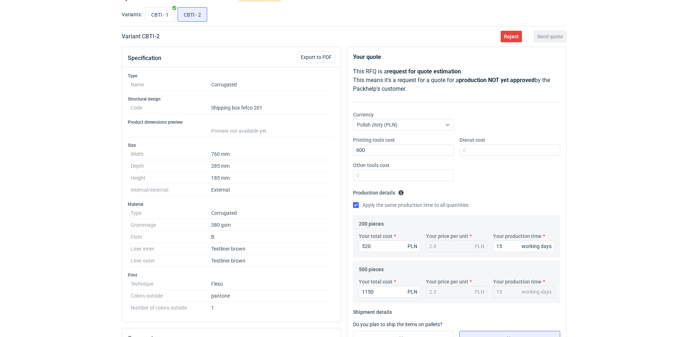
drag, startPoint x: 557, startPoint y: 191, endPoint x: 552, endPoint y: 195, distance: 6.3
click at [558, 191] on fieldset "Production details Please provide the expected time of production in working da…" at bounding box center [456, 201] width 207 height 28
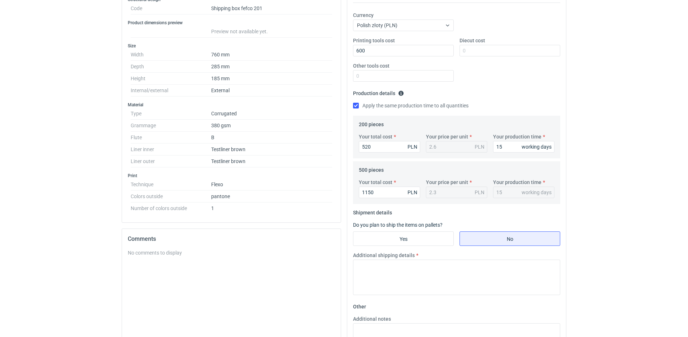
scroll to position [144, 0]
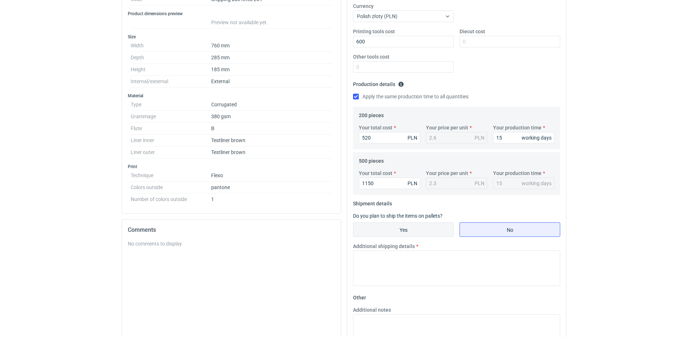
click at [444, 230] on input "Yes" at bounding box center [404, 229] width 100 height 14
radio input "true"
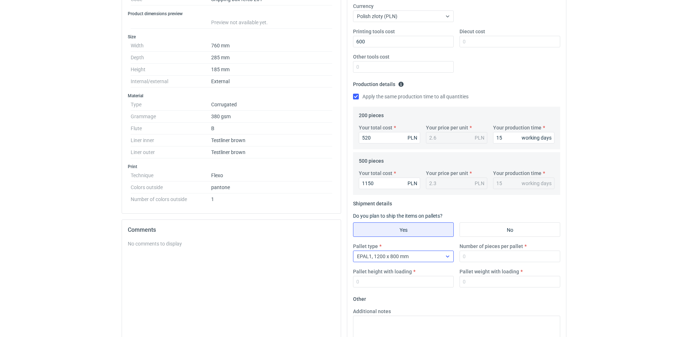
click at [447, 255] on icon at bounding box center [448, 256] width 6 height 6
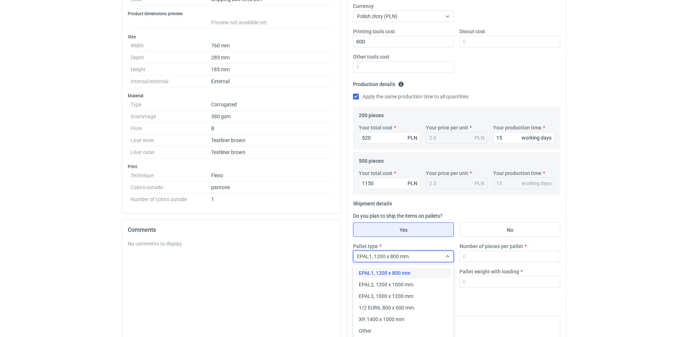
click at [440, 278] on div "EPAL1, 1200 x 800 mm EPAL2, 1200 x 1000 mm EPAL3, 1000 x 1200 mm 1/2 EUR6, 800 …" at bounding box center [404, 300] width 96 height 69
click at [439, 281] on div "EPAL2, 1200 x 1000 mm" at bounding box center [403, 284] width 89 height 7
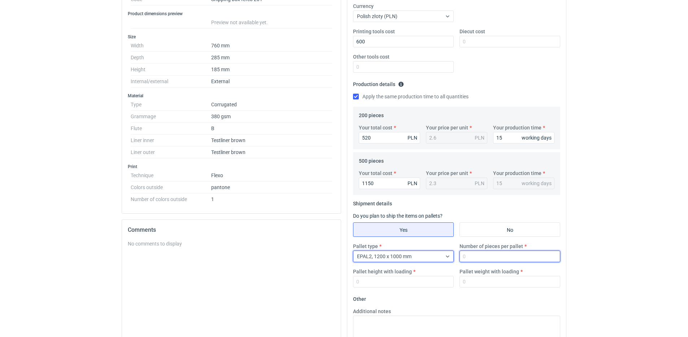
click at [504, 259] on input "Number of pieces per pallet" at bounding box center [510, 256] width 101 height 12
type input "500"
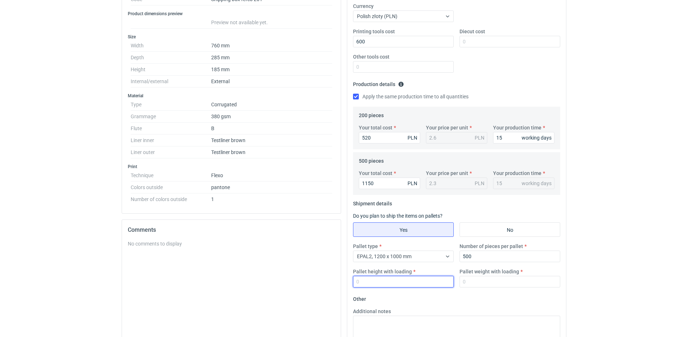
click at [420, 282] on input "Pallet height with loading" at bounding box center [403, 282] width 101 height 12
type input "1800"
click at [499, 281] on input "Pallet weight with loading" at bounding box center [510, 282] width 101 height 12
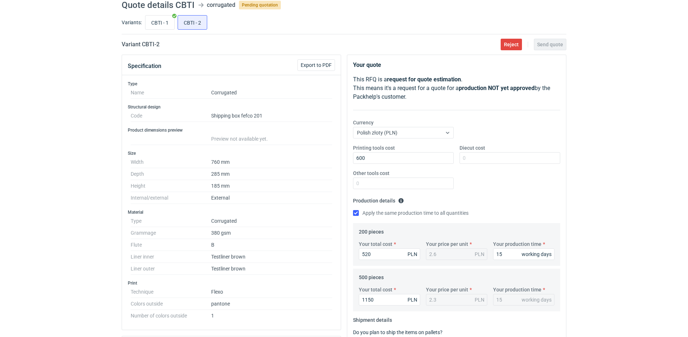
scroll to position [0, 0]
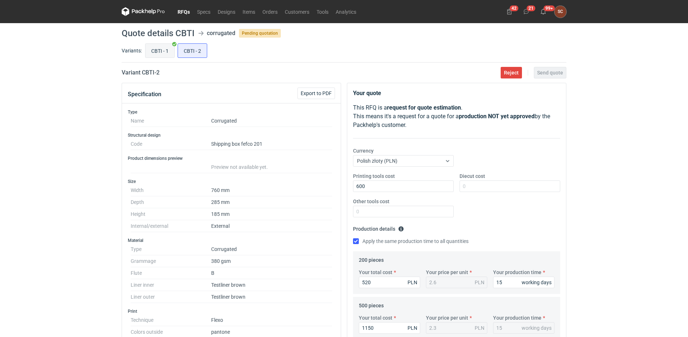
click at [163, 51] on input "CBTI - 1" at bounding box center [160, 51] width 29 height 14
radio input "true"
click at [193, 42] on div "CBTI - 1 CBTI - 2" at bounding box center [355, 50] width 423 height 17
click at [200, 53] on input "CBTI - 2" at bounding box center [192, 51] width 29 height 14
radio input "true"
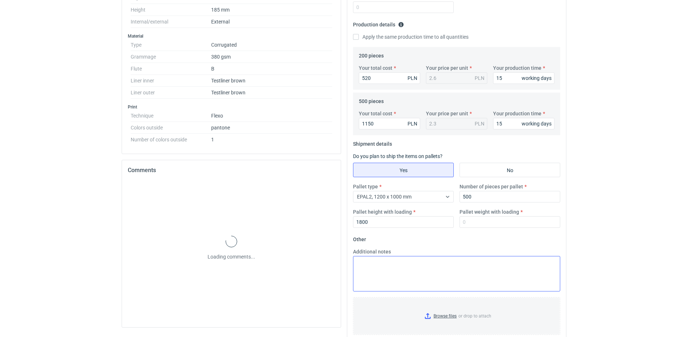
scroll to position [217, 0]
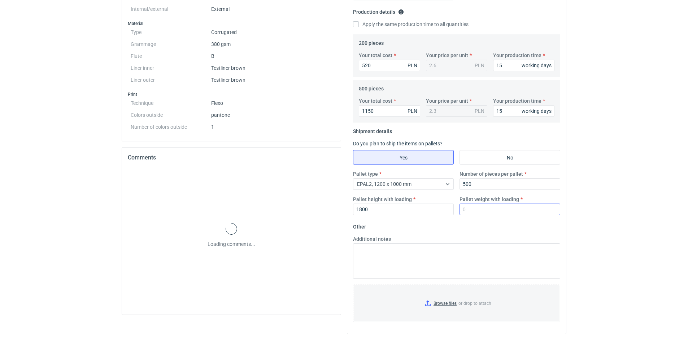
drag, startPoint x: 466, startPoint y: 200, endPoint x: 466, endPoint y: 205, distance: 4.7
click at [466, 201] on label "Pallet weight with loading" at bounding box center [490, 198] width 60 height 7
click at [466, 203] on input "Pallet weight with loading" at bounding box center [510, 209] width 101 height 12
click at [467, 208] on input "Pallet weight with loading" at bounding box center [510, 209] width 101 height 12
type input "200"
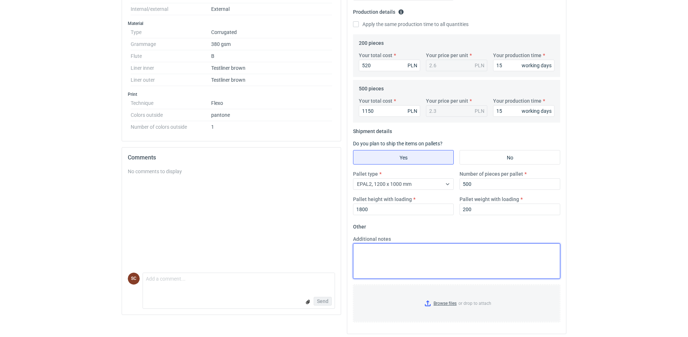
click at [443, 252] on textarea "Additional notes" at bounding box center [456, 260] width 207 height 35
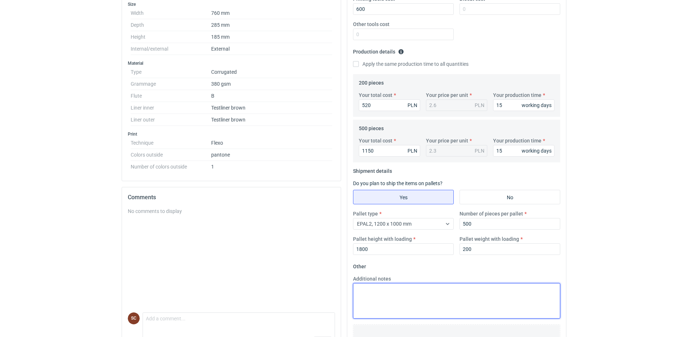
scroll to position [0, 0]
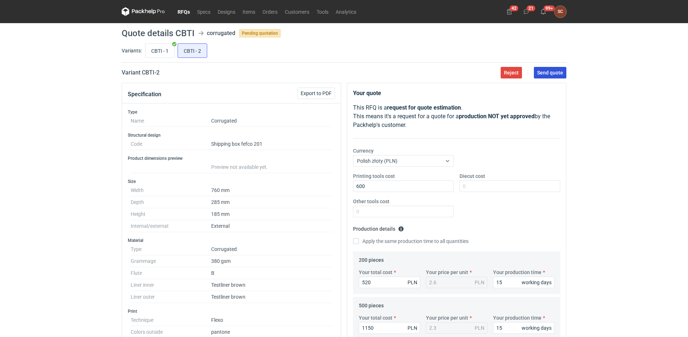
click at [558, 73] on span "Send quote" at bounding box center [550, 72] width 26 height 5
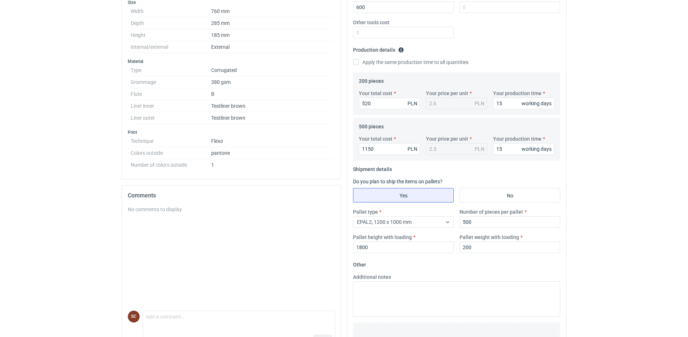
scroll to position [217, 0]
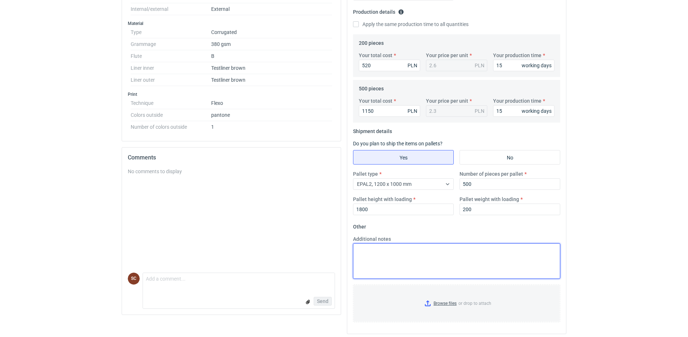
click at [446, 253] on textarea "Additional notes" at bounding box center [456, 260] width 207 height 35
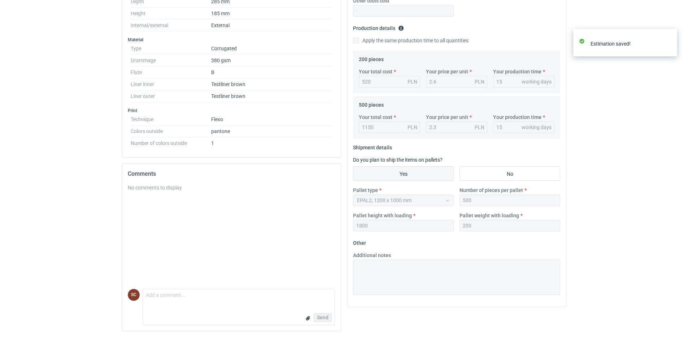
scroll to position [200, 0]
click at [219, 299] on textarea "Comment message" at bounding box center [239, 296] width 192 height 15
type textarea "Minimum 300szt"
click at [323, 319] on span "Send" at bounding box center [323, 317] width 12 height 5
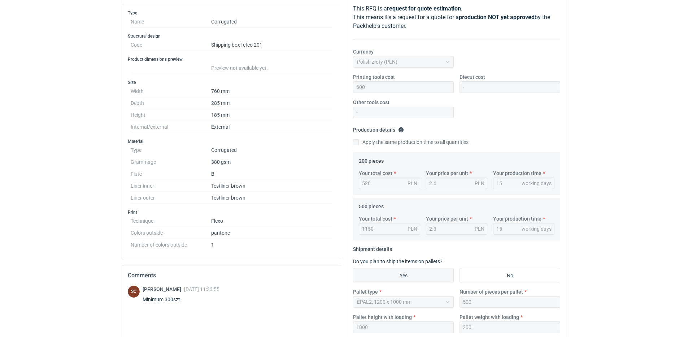
scroll to position [0, 0]
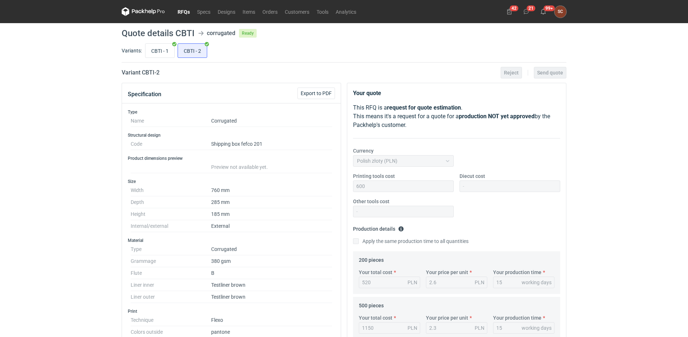
click at [182, 12] on link "RFQs" at bounding box center [183, 11] width 19 height 9
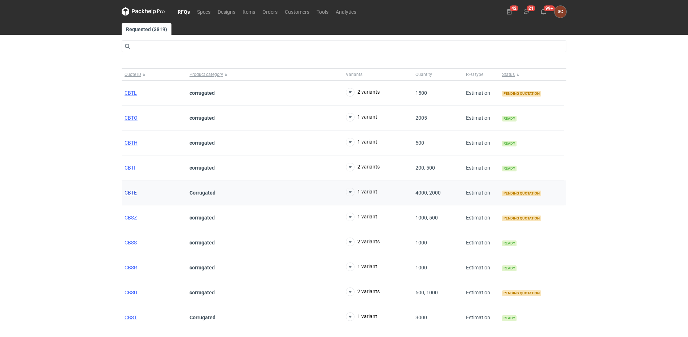
click at [134, 192] on span "CBTE" at bounding box center [131, 193] width 12 height 6
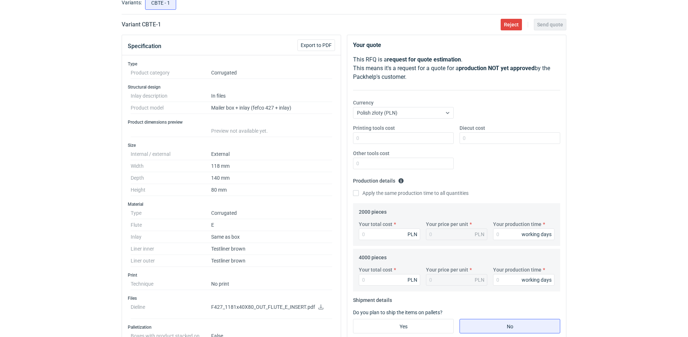
scroll to position [181, 0]
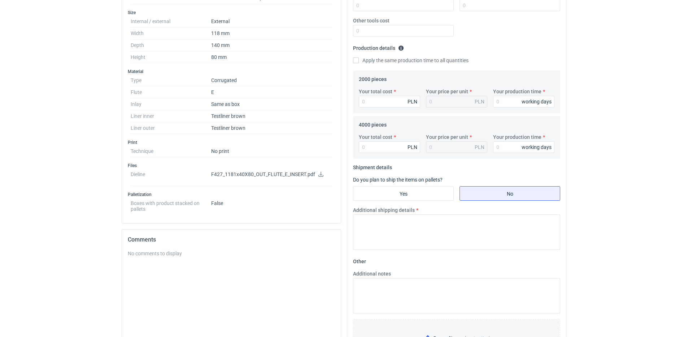
click at [319, 173] on icon at bounding box center [321, 174] width 6 height 5
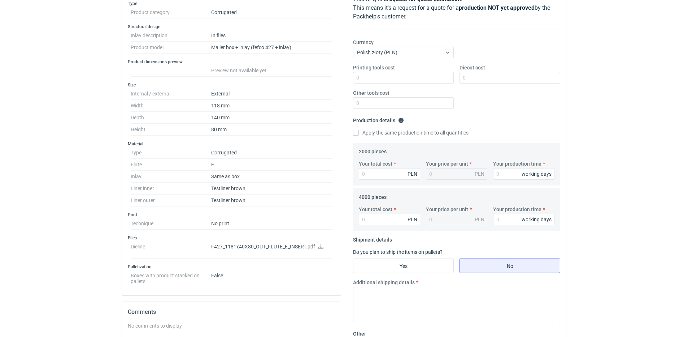
scroll to position [72, 0]
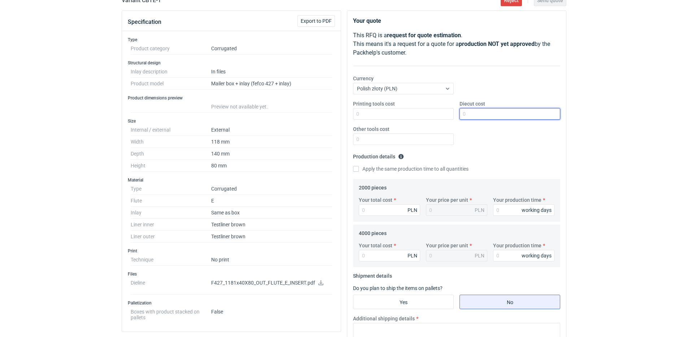
click at [473, 109] on input "Diecut cost" at bounding box center [510, 114] width 101 height 12
type input "1700"
click at [493, 147] on div "Printing tools cost Diecut cost 1700 Other tools cost" at bounding box center [456, 125] width 213 height 51
drag, startPoint x: 356, startPoint y: 170, endPoint x: 395, endPoint y: 176, distance: 38.8
click at [357, 169] on input "Apply the same production time to all quantities" at bounding box center [356, 169] width 6 height 6
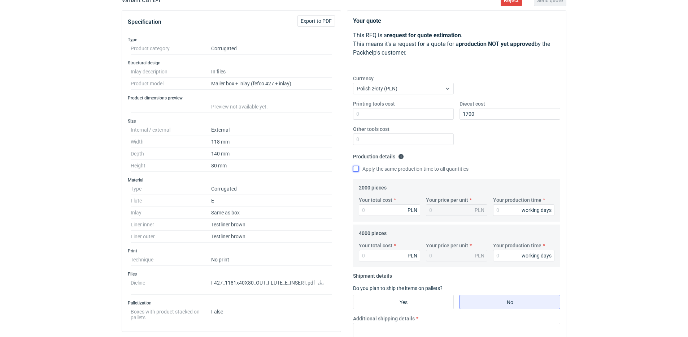
checkbox input "true"
click at [510, 206] on input "Your production time" at bounding box center [523, 210] width 61 height 12
type input "1"
type input "15"
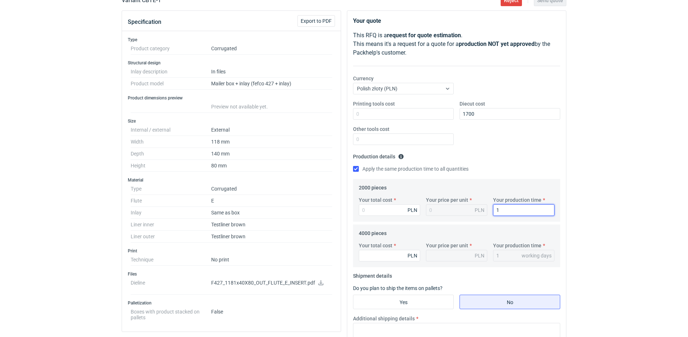
type input "15"
click at [396, 213] on input "Your total cost" at bounding box center [389, 210] width 61 height 12
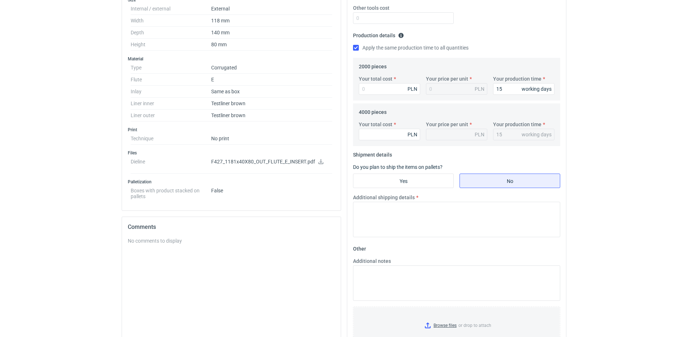
scroll to position [181, 0]
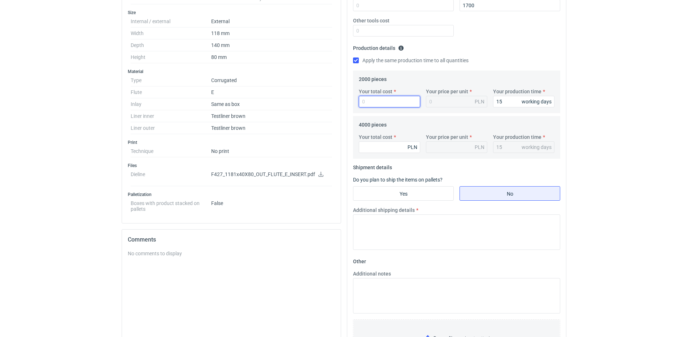
click at [378, 101] on input "Your total cost" at bounding box center [389, 102] width 61 height 12
type input "3520"
type input "1.76"
type input "3520"
click at [516, 62] on div "Apply the same production time to all quantities" at bounding box center [456, 61] width 207 height 8
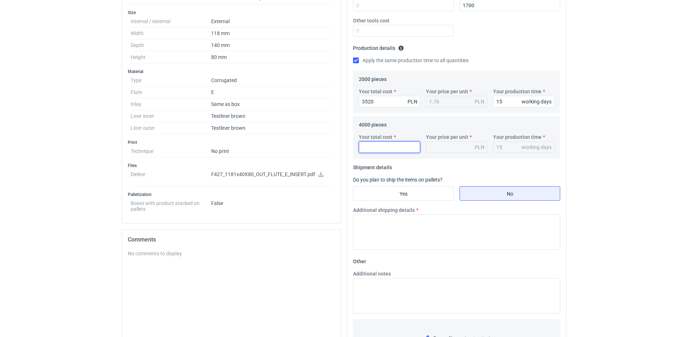
click at [374, 145] on input "Your total cost" at bounding box center [389, 147] width 61 height 12
type input "5440"
type input "1.36"
type input "5440"
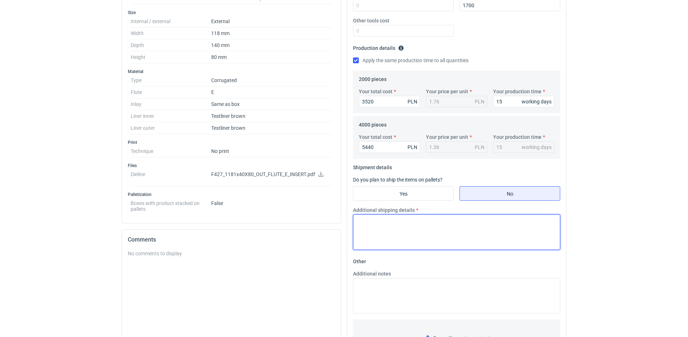
click at [435, 222] on textarea "Additional shipping details" at bounding box center [456, 231] width 207 height 35
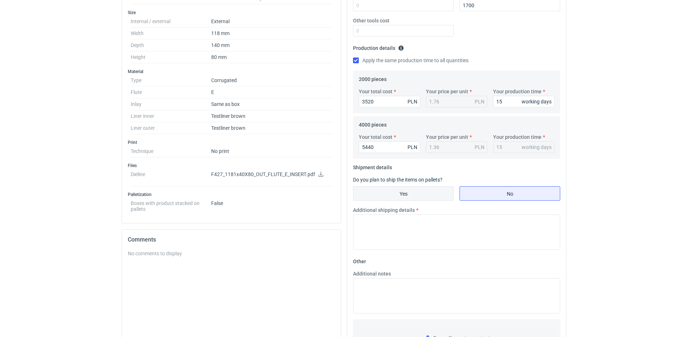
click at [400, 200] on input "Yes" at bounding box center [404, 193] width 100 height 14
radio input "true"
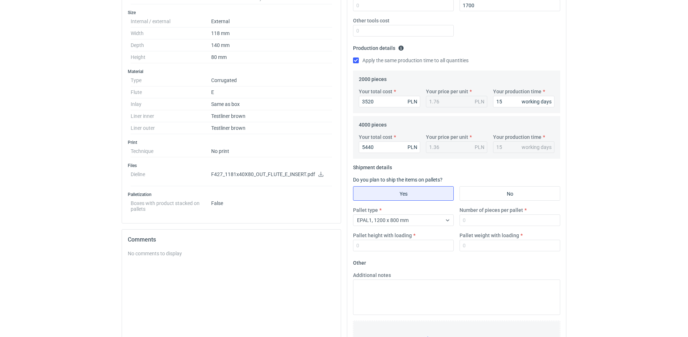
click at [508, 211] on label "Number of pieces per pallet" at bounding box center [492, 209] width 64 height 7
click at [508, 214] on input "Number of pieces per pallet" at bounding box center [510, 220] width 101 height 12
type input "1000"
click at [432, 240] on input "Pallet height with loading" at bounding box center [403, 245] width 101 height 12
type input "1800"
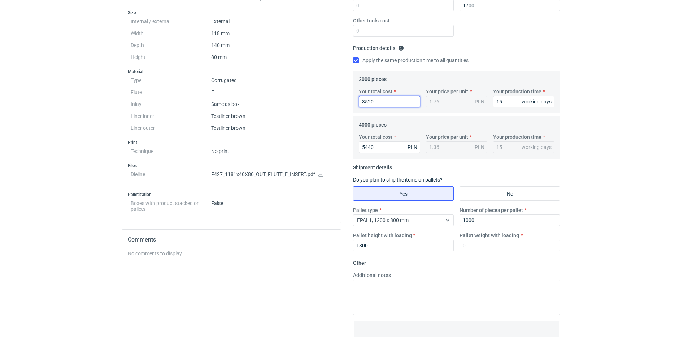
click at [390, 97] on input "3520" at bounding box center [389, 102] width 61 height 12
drag, startPoint x: 389, startPoint y: 97, endPoint x: 311, endPoint y: 102, distance: 78.9
click at [311, 101] on div "Specification Export to PDF Type Product category Corrugated Structural design …" at bounding box center [344, 152] width 451 height 500
click at [394, 100] on input "3520" at bounding box center [389, 102] width 61 height 12
drag, startPoint x: 394, startPoint y: 100, endPoint x: 299, endPoint y: 103, distance: 95.0
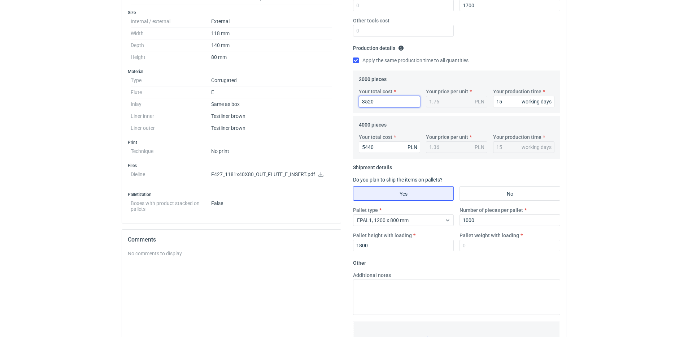
click at [302, 102] on div "Specification Export to PDF Type Product category Corrugated Structural design …" at bounding box center [344, 152] width 451 height 500
type input "26"
type input "0.01"
type input "2600"
type input "1.3"
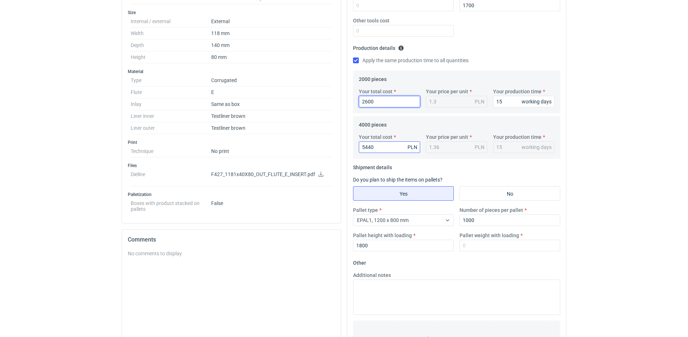
type input "2600"
click at [401, 151] on input "5440" at bounding box center [389, 147] width 61 height 12
drag, startPoint x: 371, startPoint y: 148, endPoint x: 257, endPoint y: 149, distance: 114.5
click at [257, 149] on div "Specification Export to PDF Type Product category Corrugated Structural design …" at bounding box center [344, 152] width 451 height 500
click at [388, 146] on input "5440" at bounding box center [389, 147] width 61 height 12
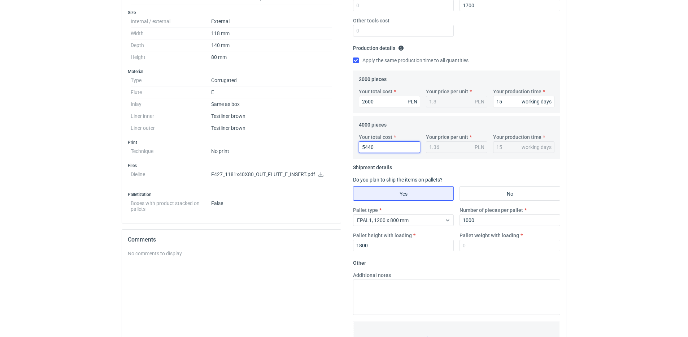
drag, startPoint x: 387, startPoint y: 146, endPoint x: 298, endPoint y: 146, distance: 88.8
click at [298, 146] on div "Specification Export to PDF Type Product category Corrugated Structural design …" at bounding box center [344, 152] width 451 height 500
type input "4000"
type input "1"
type input "4000"
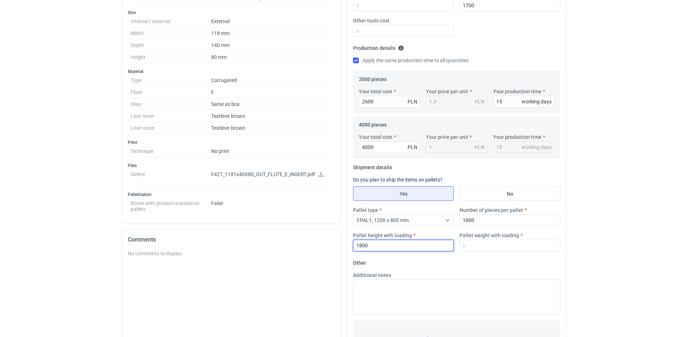
click at [409, 254] on div "Pallet type EPAL1, 1200 x 800 mm Number of pieces per pallet 1000 Pallet height…" at bounding box center [456, 231] width 213 height 51
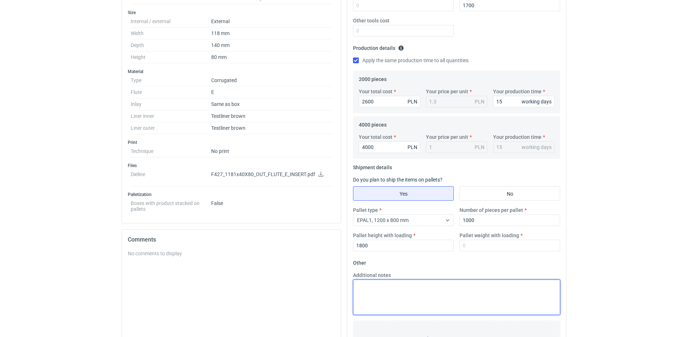
click at [416, 287] on textarea "Additional notes" at bounding box center [456, 296] width 207 height 35
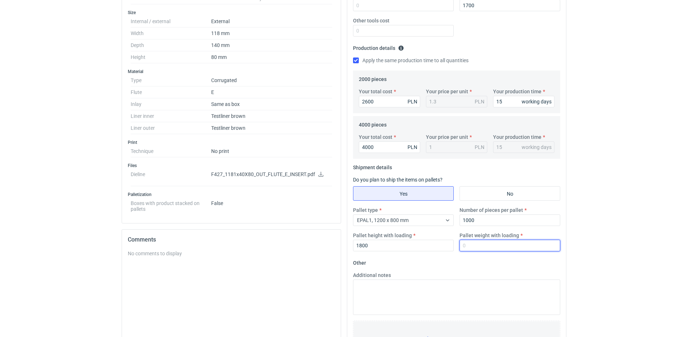
click at [475, 247] on input "Pallet weight with loading" at bounding box center [510, 245] width 101 height 12
click at [476, 247] on input "Pallet weight with loading" at bounding box center [510, 245] width 101 height 12
type input "170"
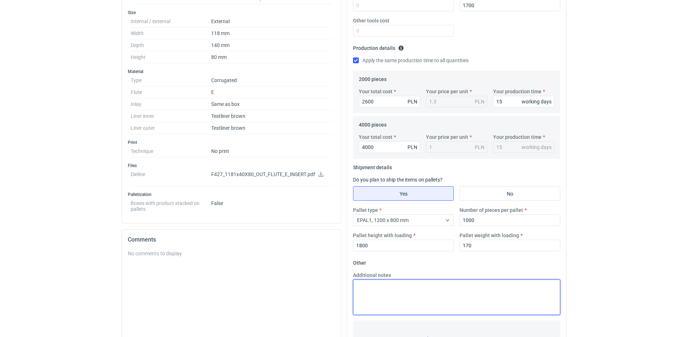
click at [424, 279] on div "Additional notes" at bounding box center [456, 292] width 213 height 43
click at [419, 287] on textarea "Additional notes" at bounding box center [456, 296] width 207 height 35
click at [411, 287] on textarea "Additional notes" at bounding box center [456, 296] width 207 height 35
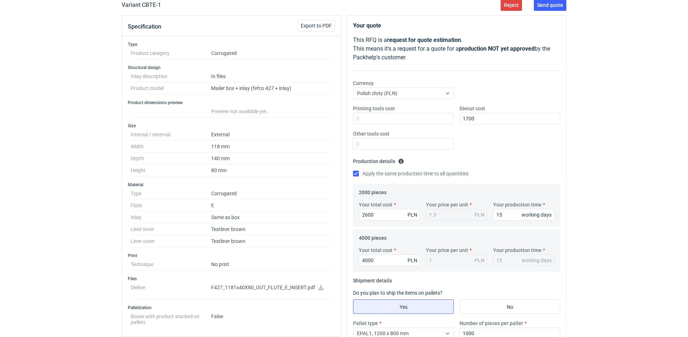
scroll to position [0, 0]
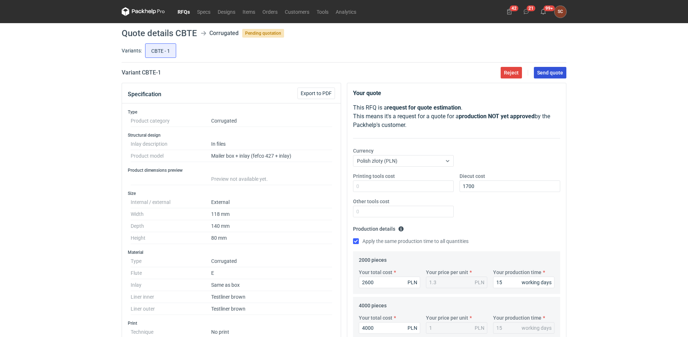
click at [548, 72] on span "Send quote" at bounding box center [550, 72] width 26 height 5
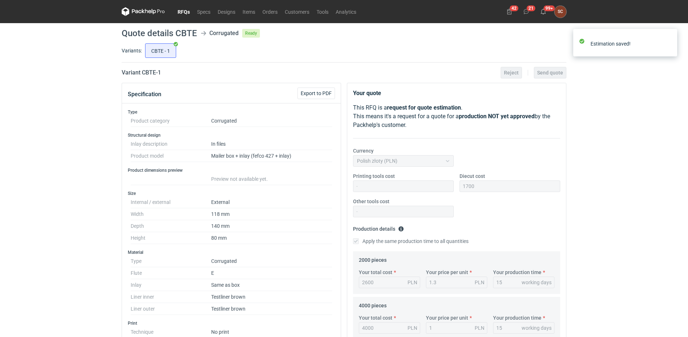
click at [187, 11] on link "RFQs" at bounding box center [183, 11] width 19 height 9
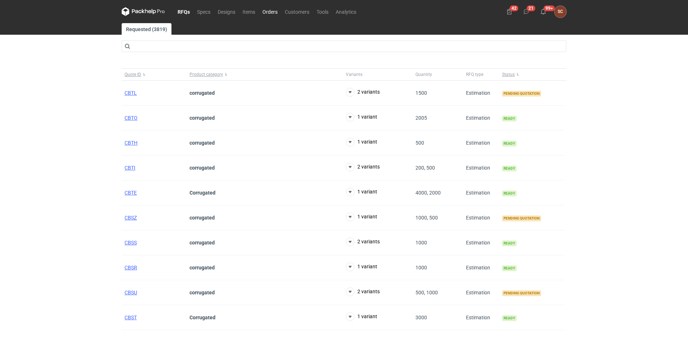
click at [272, 10] on link "Orders" at bounding box center [270, 11] width 22 height 9
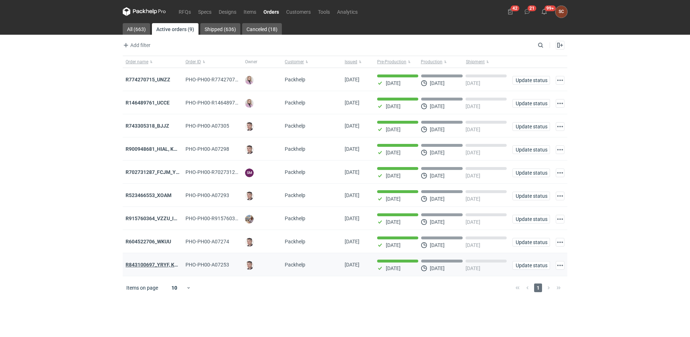
click at [170, 267] on strong "R843100697_YRYF, KUZP" at bounding box center [155, 264] width 58 height 6
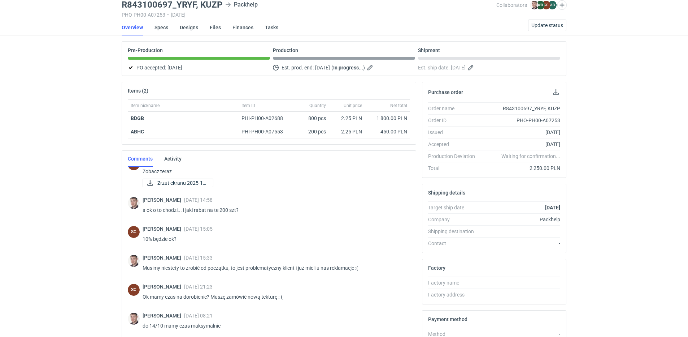
scroll to position [322, 0]
click at [160, 27] on link "Specs" at bounding box center [162, 27] width 14 height 16
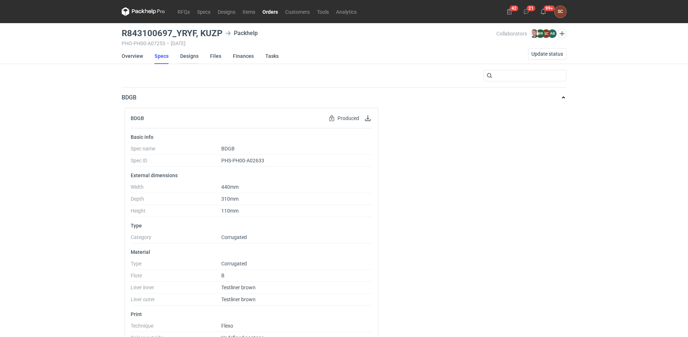
click at [191, 55] on link "Designs" at bounding box center [189, 56] width 18 height 16
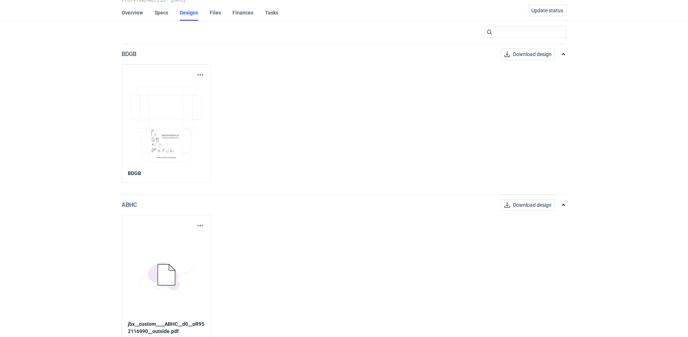
scroll to position [47, 0]
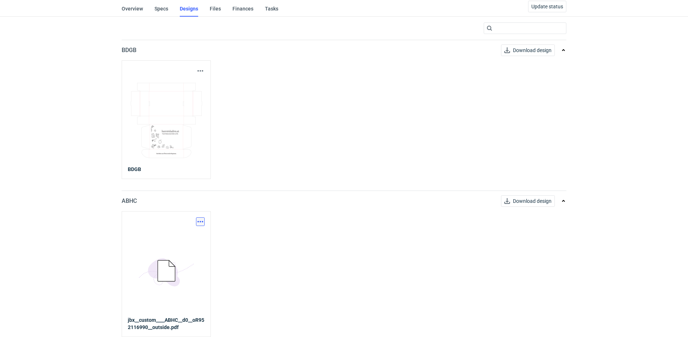
click at [201, 221] on button "button" at bounding box center [200, 221] width 9 height 9
click at [183, 233] on link "Download design part" at bounding box center [168, 237] width 66 height 12
click at [161, 6] on link "Specs" at bounding box center [162, 9] width 14 height 16
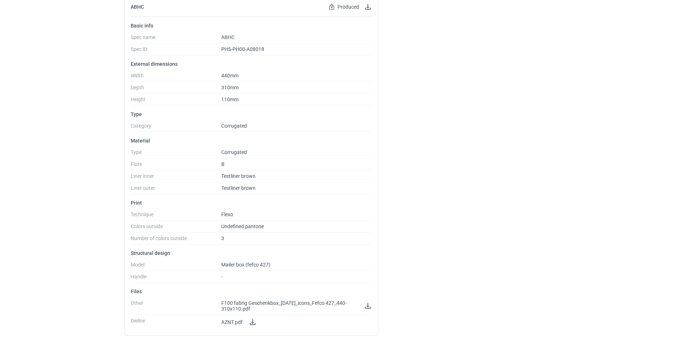
scroll to position [460, 0]
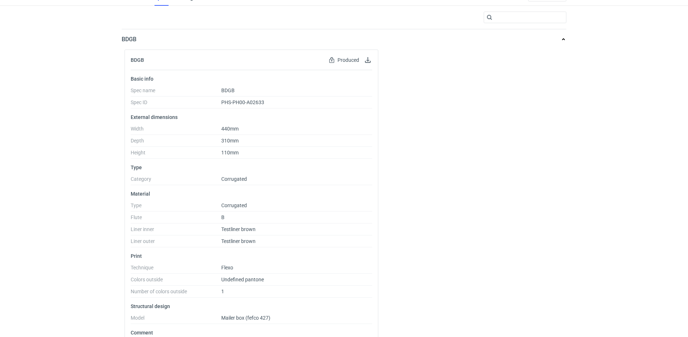
scroll to position [0, 0]
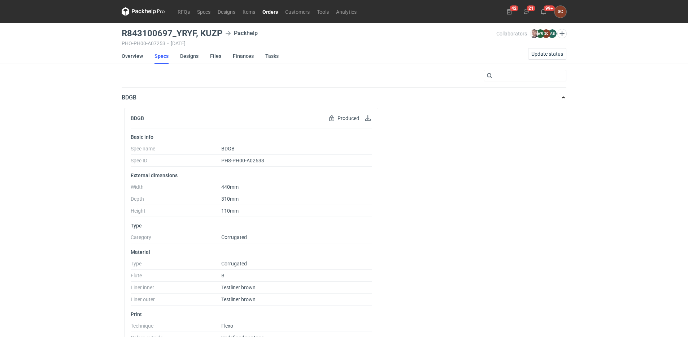
click at [274, 12] on link "Orders" at bounding box center [270, 11] width 23 height 9
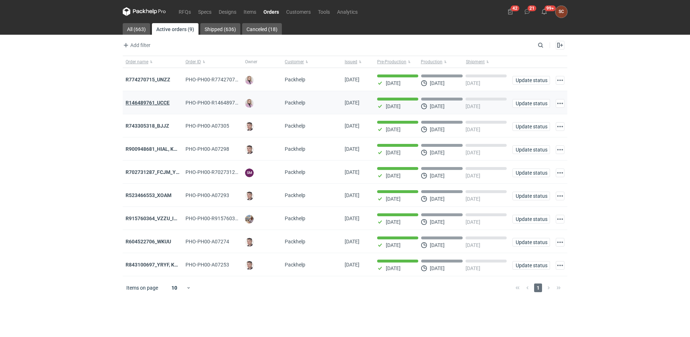
click at [159, 102] on strong "R146489761_UCCE" at bounding box center [148, 103] width 44 height 6
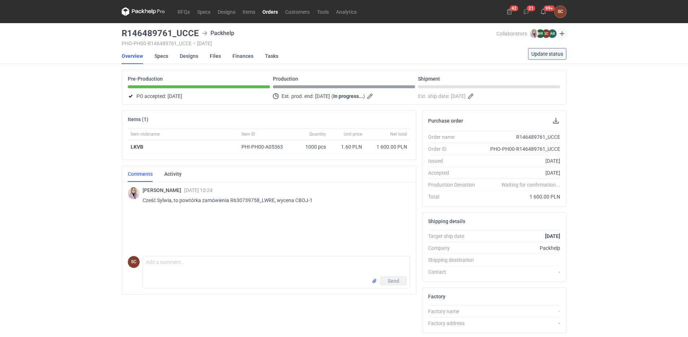
click at [553, 53] on span "Update status" at bounding box center [548, 53] width 32 height 5
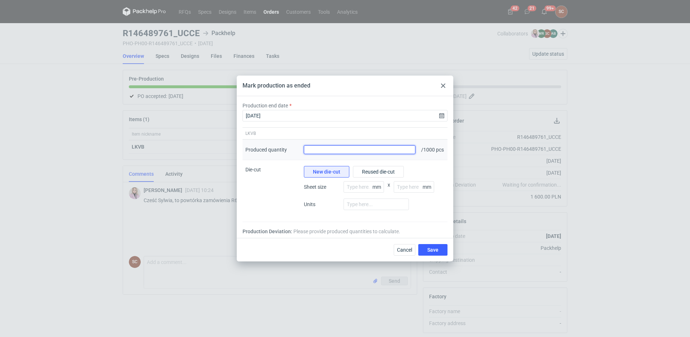
click at [326, 149] on input "Produced quantity" at bounding box center [360, 149] width 112 height 9
type input "1030"
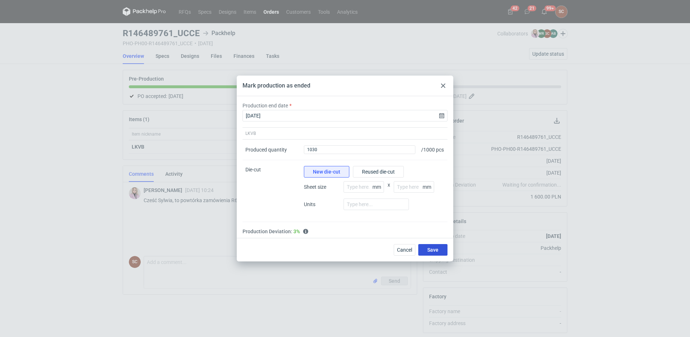
click at [436, 252] on span "Save" at bounding box center [433, 249] width 11 height 5
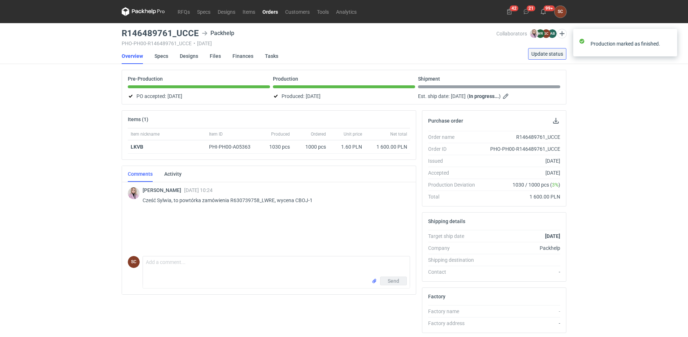
click at [545, 52] on span "Update status" at bounding box center [548, 53] width 32 height 5
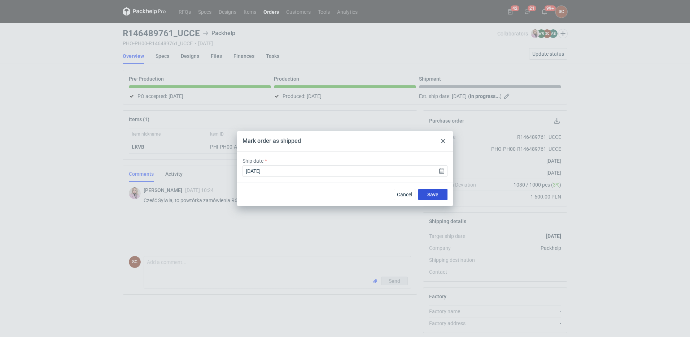
click at [430, 194] on span "Save" at bounding box center [433, 194] width 11 height 5
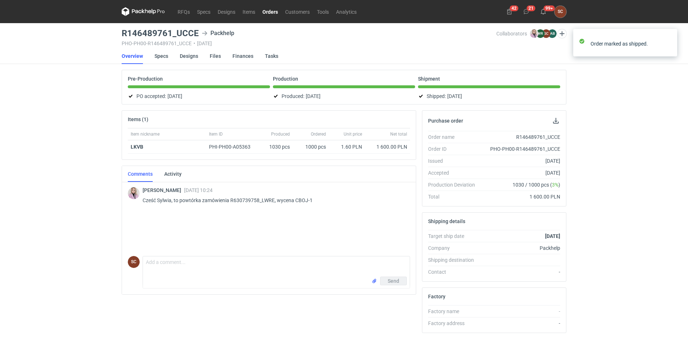
click at [272, 9] on link "Orders" at bounding box center [270, 11] width 23 height 9
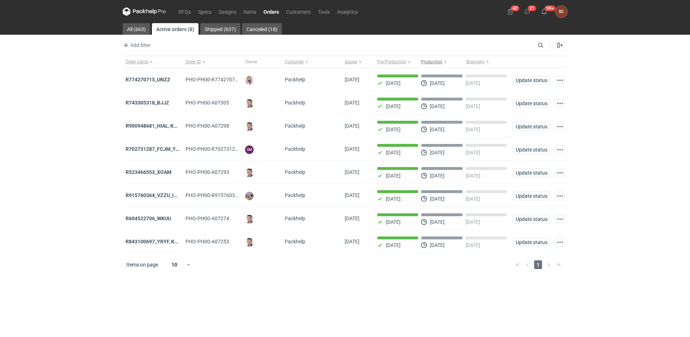
click at [447, 61] on button "Production" at bounding box center [442, 62] width 45 height 12
click at [152, 78] on strong "R702731287_FCJM_YLPU" at bounding box center [156, 80] width 60 height 6
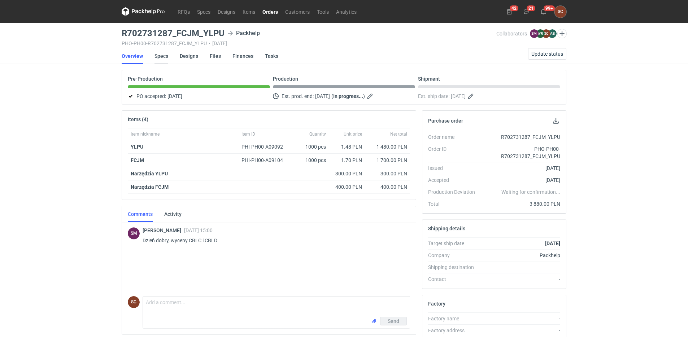
click at [158, 52] on link "Specs" at bounding box center [162, 56] width 14 height 16
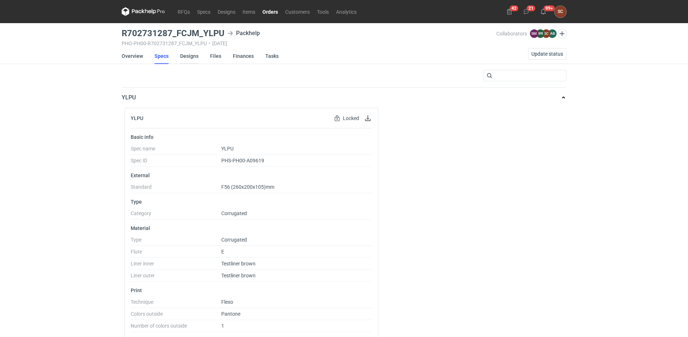
click at [187, 57] on link "Designs" at bounding box center [189, 56] width 18 height 16
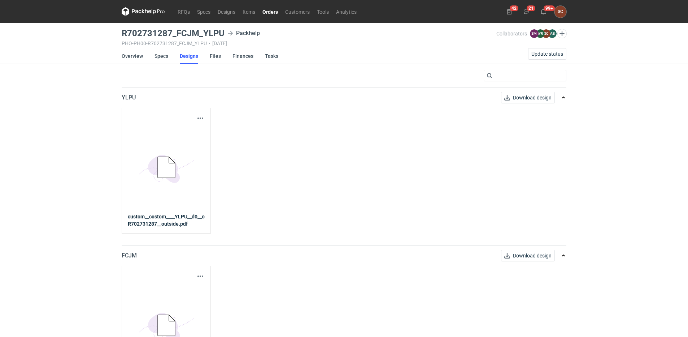
click at [195, 116] on div "Download design part" at bounding box center [166, 118] width 77 height 9
click at [200, 118] on button "button" at bounding box center [200, 118] width 9 height 9
click at [182, 135] on link "Download design part" at bounding box center [168, 134] width 66 height 12
click at [198, 274] on button "button" at bounding box center [200, 276] width 9 height 9
click at [169, 291] on link "Download design part" at bounding box center [168, 292] width 66 height 12
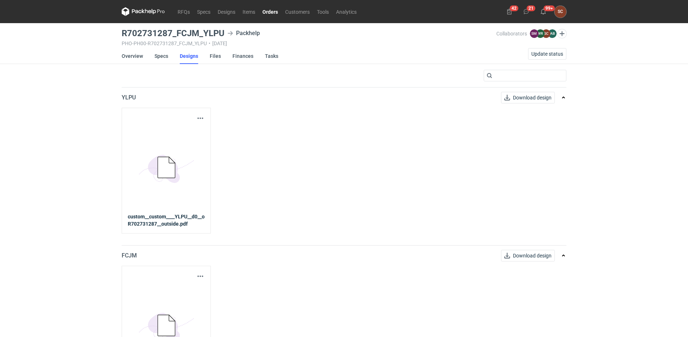
click at [274, 13] on link "Orders" at bounding box center [270, 11] width 23 height 9
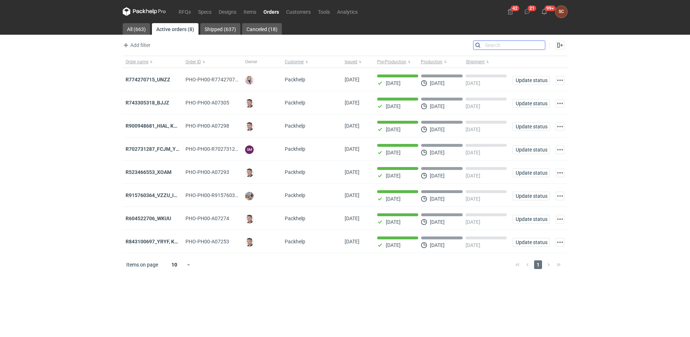
click at [538, 45] on input "Search" at bounding box center [509, 45] width 71 height 9
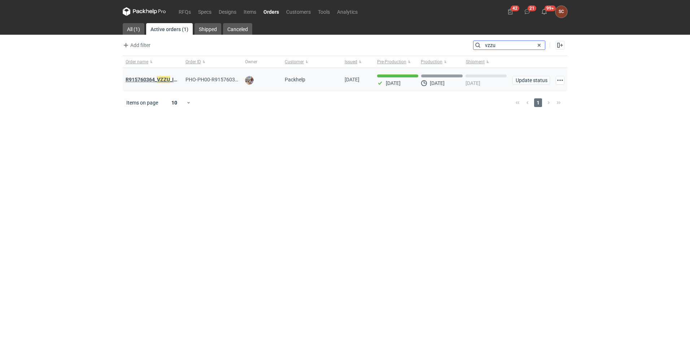
type input "vzzu"
click at [153, 79] on strong "R915760364_ VZZU _IOFY" at bounding box center [155, 79] width 58 height 8
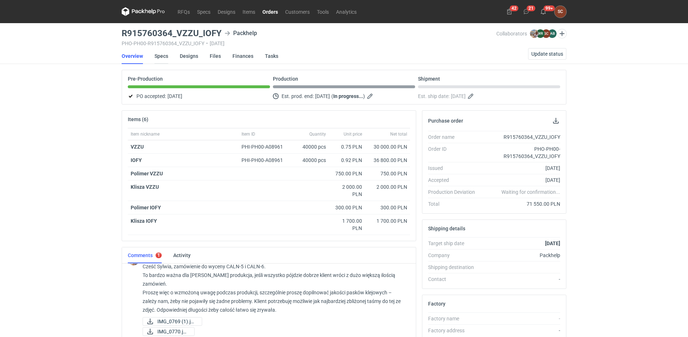
click at [165, 56] on link "Specs" at bounding box center [162, 56] width 14 height 16
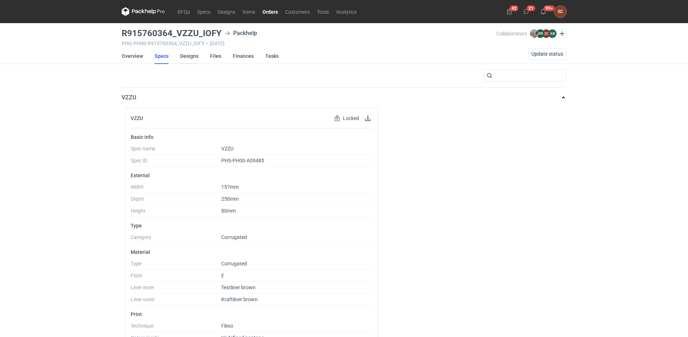
click at [185, 56] on link "Designs" at bounding box center [189, 56] width 18 height 16
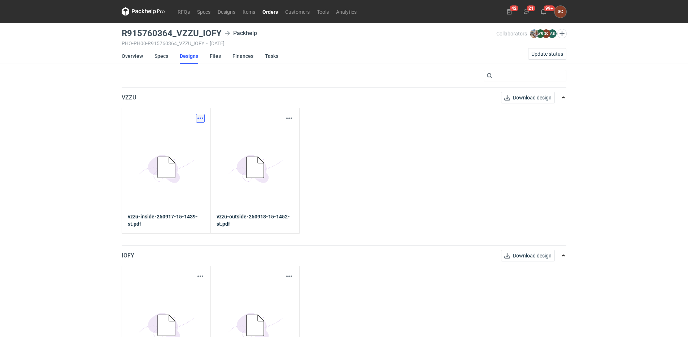
click at [202, 118] on button "button" at bounding box center [200, 118] width 9 height 9
click at [178, 133] on link "Download design part" at bounding box center [168, 134] width 66 height 12
click at [288, 119] on button "button" at bounding box center [289, 118] width 9 height 9
click at [268, 131] on link "Download design part" at bounding box center [257, 134] width 66 height 12
click at [163, 57] on link "Specs" at bounding box center [162, 56] width 14 height 16
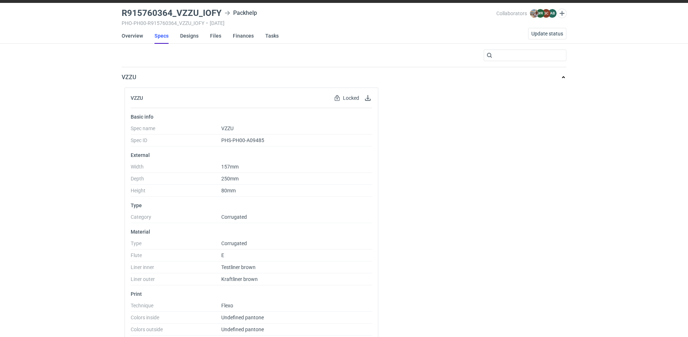
scroll to position [72, 0]
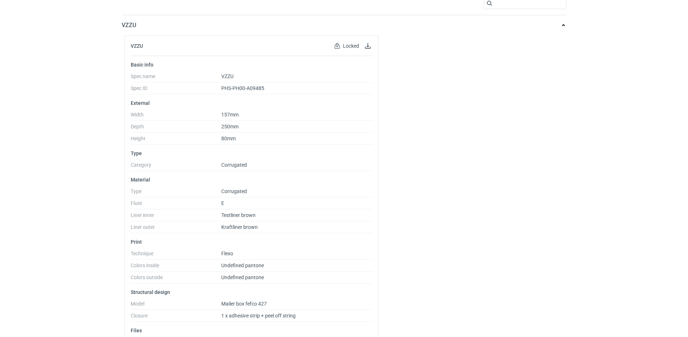
click at [404, 142] on div "VZZU Locked Locked by order Basic info Spec name VZZU Spec ID PHS-PH00-A09485 E…" at bounding box center [344, 225] width 445 height 380
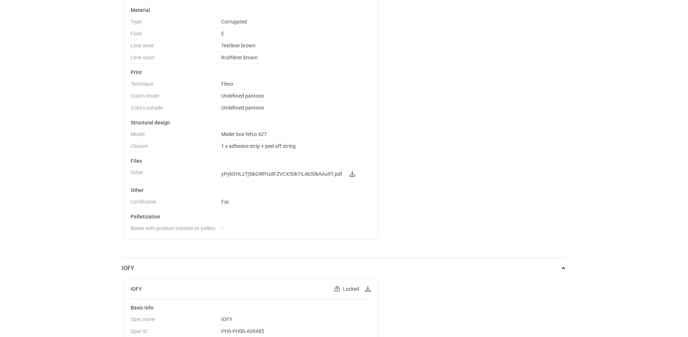
scroll to position [0, 0]
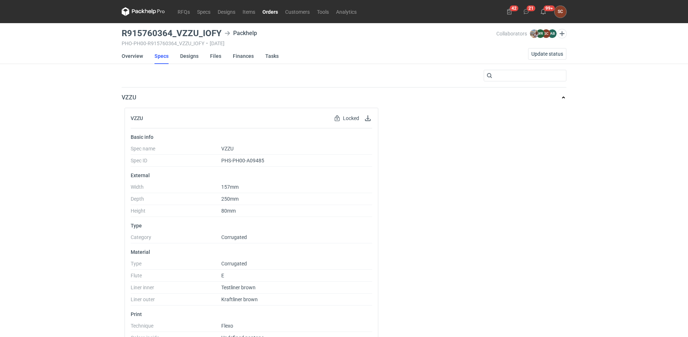
click at [274, 10] on link "Orders" at bounding box center [270, 11] width 23 height 9
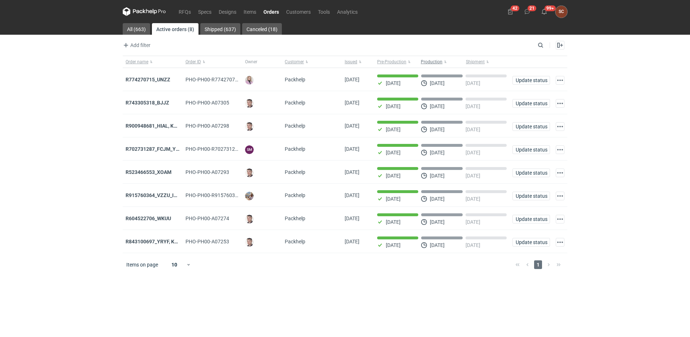
click at [445, 61] on button "Production" at bounding box center [442, 62] width 45 height 12
click at [152, 102] on strong "R843100697_YRYF, KUZP" at bounding box center [155, 103] width 58 height 6
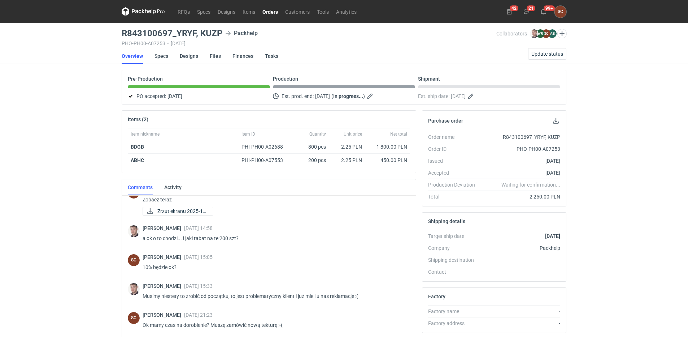
click at [272, 12] on link "Orders" at bounding box center [270, 11] width 23 height 9
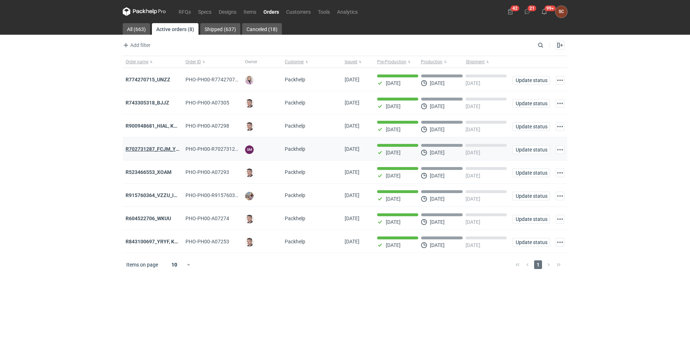
click at [160, 149] on strong "R702731287_FCJM_YLPU" at bounding box center [156, 149] width 60 height 6
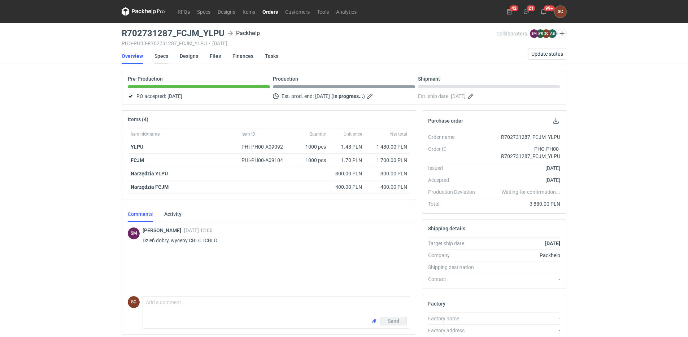
click at [160, 55] on link "Specs" at bounding box center [162, 56] width 14 height 16
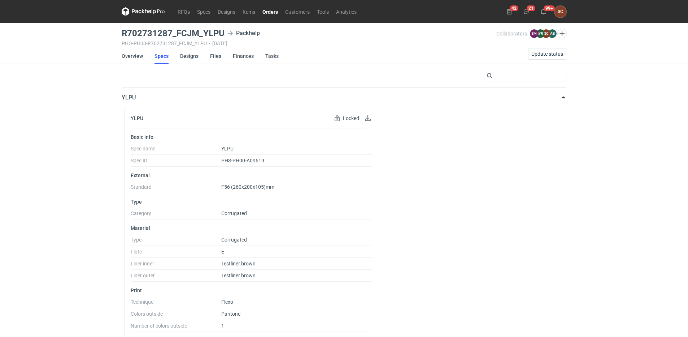
click at [272, 9] on link "Orders" at bounding box center [270, 11] width 23 height 9
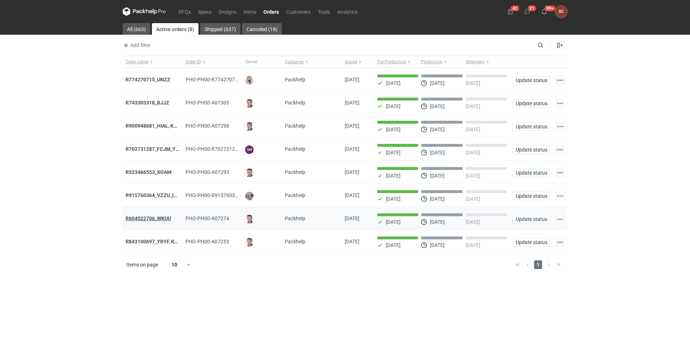
click at [158, 220] on strong "R604522706_WKUU" at bounding box center [148, 218] width 45 height 6
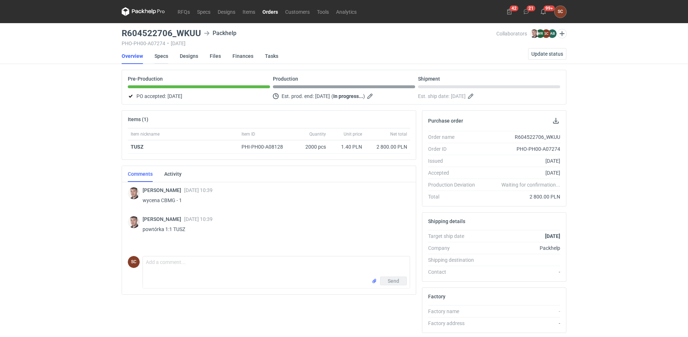
click at [165, 55] on link "Specs" at bounding box center [162, 56] width 14 height 16
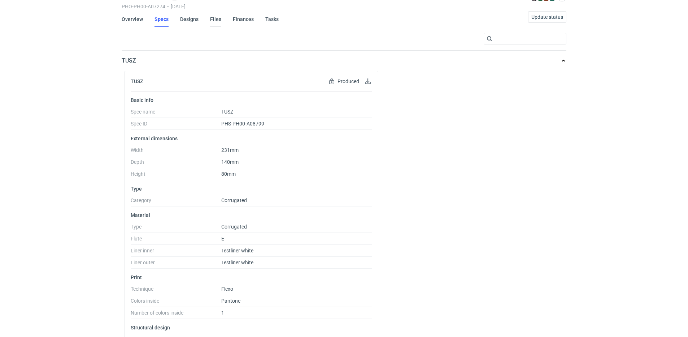
scroll to position [21, 0]
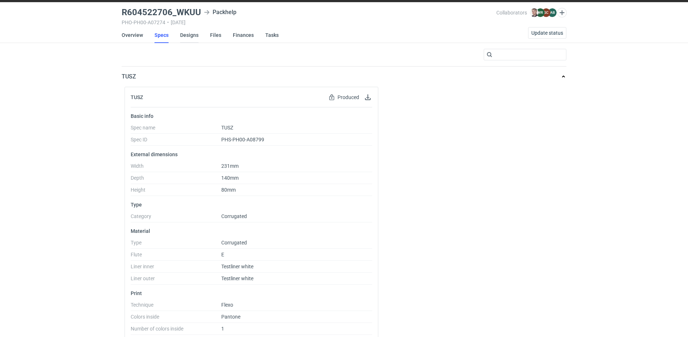
click at [182, 34] on link "Designs" at bounding box center [189, 35] width 18 height 16
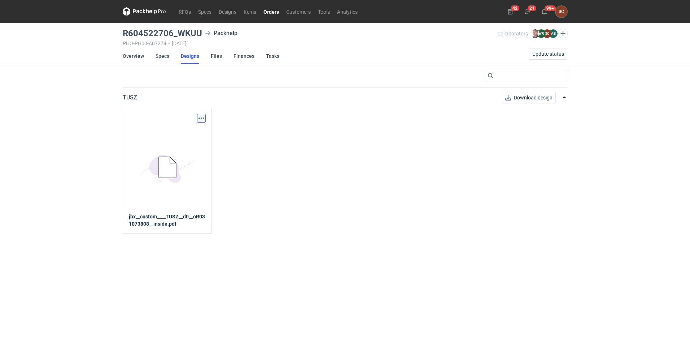
click at [202, 117] on button "button" at bounding box center [201, 118] width 9 height 9
click at [168, 134] on link "Download design part" at bounding box center [169, 134] width 66 height 12
click at [161, 56] on link "Specs" at bounding box center [163, 56] width 14 height 16
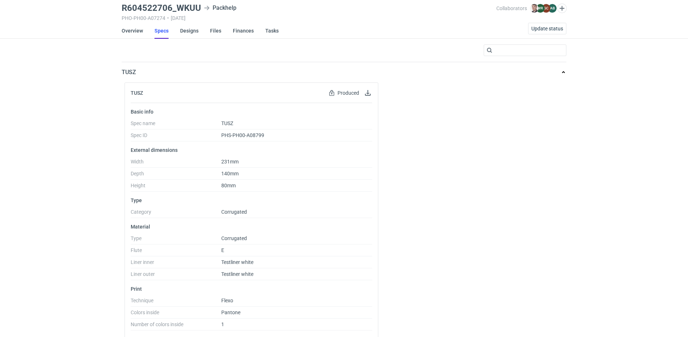
scroll to position [57, 0]
